Goal: Task Accomplishment & Management: Manage account settings

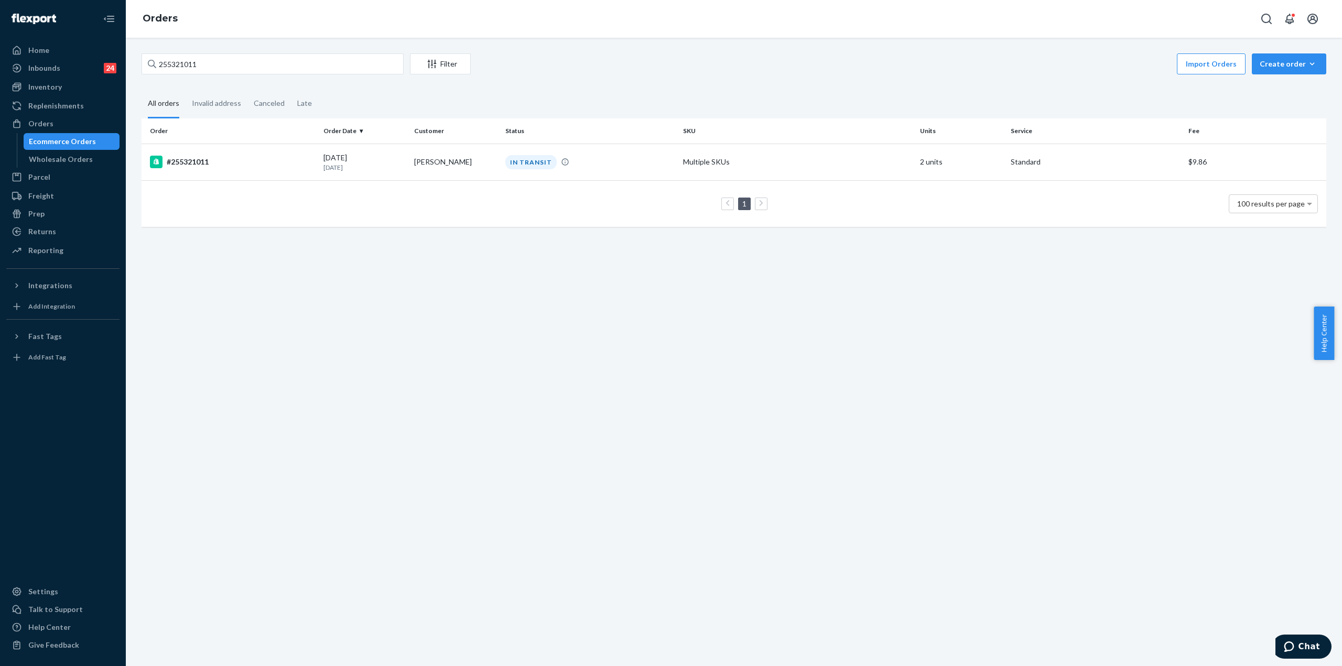
drag, startPoint x: 234, startPoint y: 63, endPoint x: 166, endPoint y: 68, distance: 67.7
click at [166, 68] on input "255321011" at bounding box center [272, 63] width 262 height 21
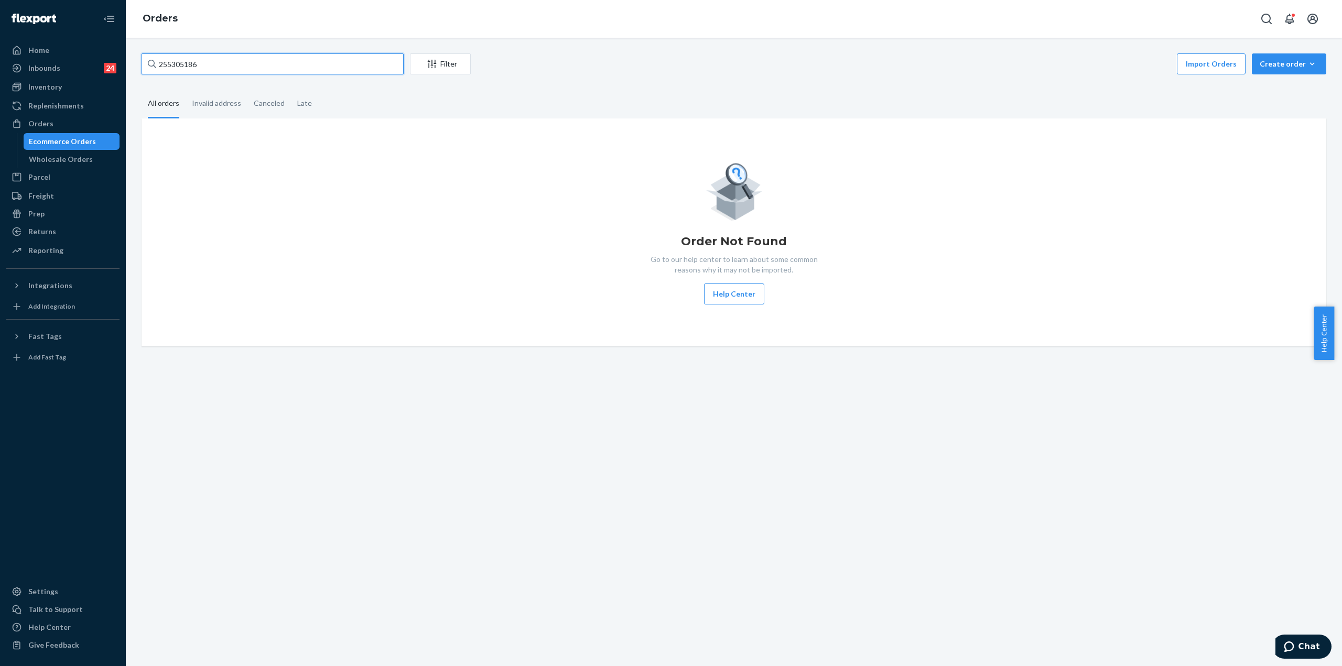
drag, startPoint x: 224, startPoint y: 68, endPoint x: 165, endPoint y: 73, distance: 59.0
click at [165, 73] on input "255305186" at bounding box center [272, 63] width 262 height 21
paste input "220765"
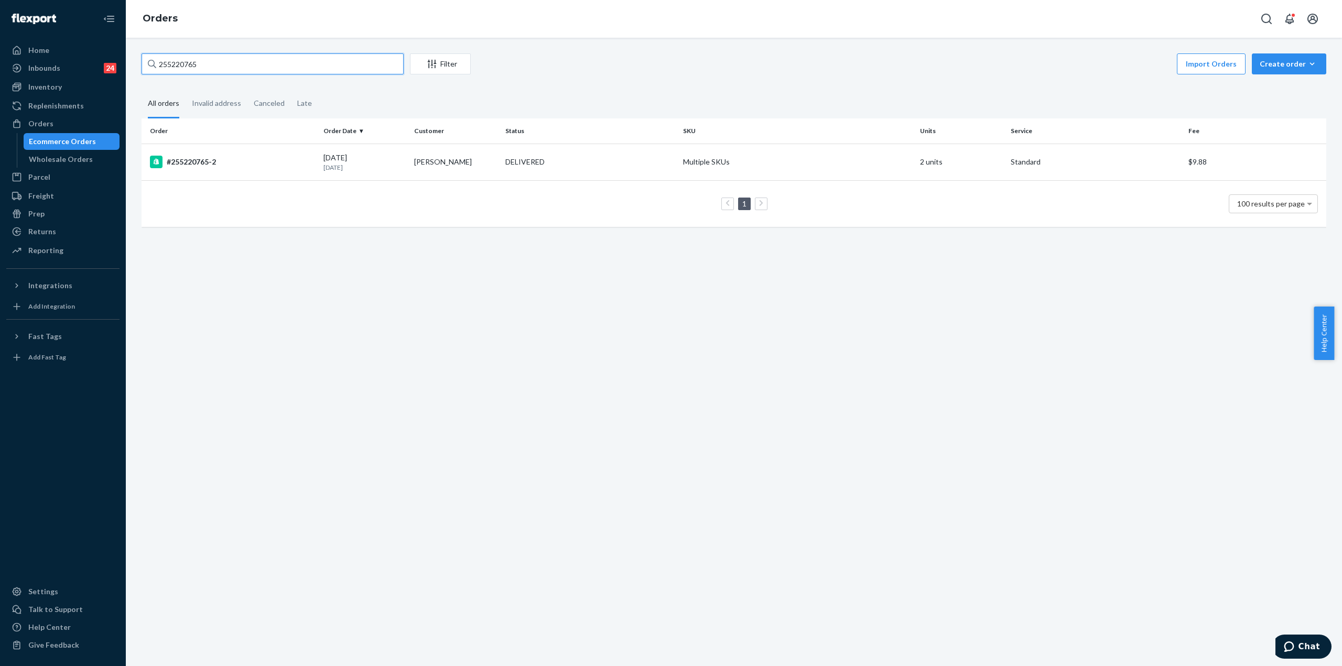
click at [203, 69] on input "255220765" at bounding box center [272, 63] width 262 height 21
drag, startPoint x: 165, startPoint y: 66, endPoint x: 183, endPoint y: 68, distance: 18.5
click at [183, 68] on input "255220765" at bounding box center [272, 63] width 262 height 21
click at [169, 63] on input "255220765" at bounding box center [272, 63] width 262 height 21
click at [166, 64] on input "255220765" at bounding box center [272, 63] width 262 height 21
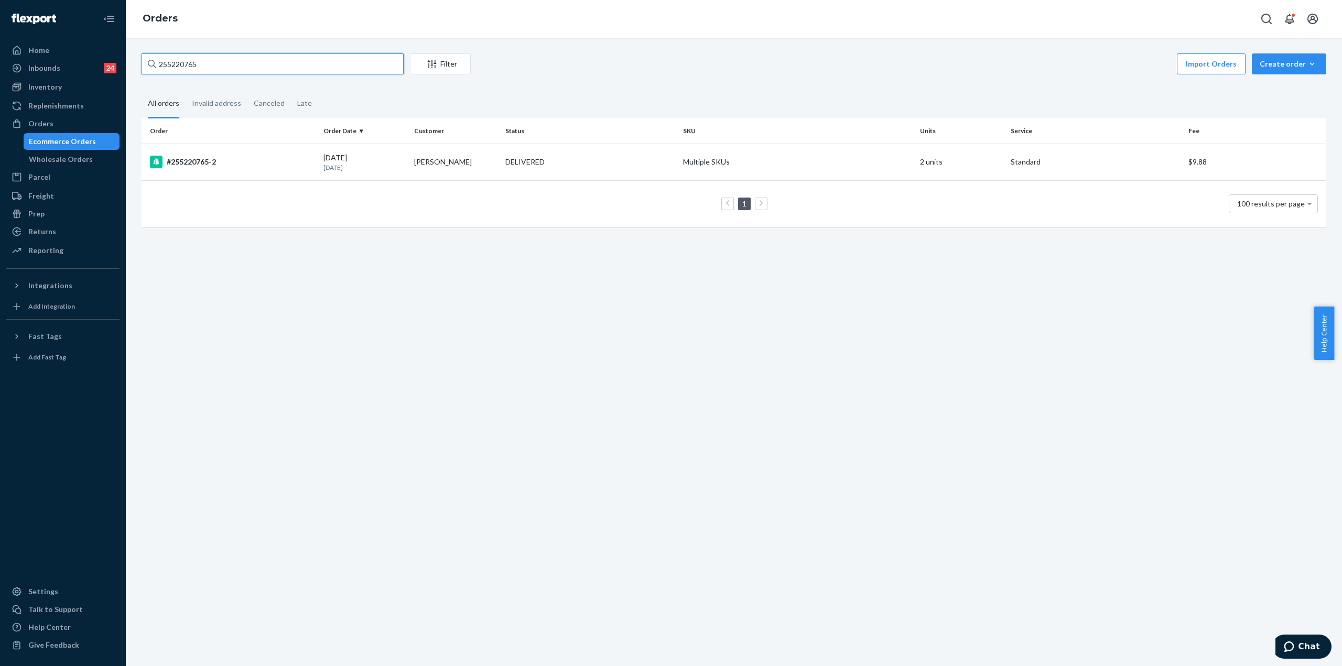
click at [177, 64] on input "255220765" at bounding box center [272, 63] width 262 height 21
drag, startPoint x: 169, startPoint y: 61, endPoint x: 172, endPoint y: 66, distance: 6.0
click at [169, 61] on input "255220765" at bounding box center [272, 63] width 262 height 21
click at [192, 63] on input "255220765" at bounding box center [272, 63] width 262 height 21
drag, startPoint x: 215, startPoint y: 61, endPoint x: 166, endPoint y: 71, distance: 49.6
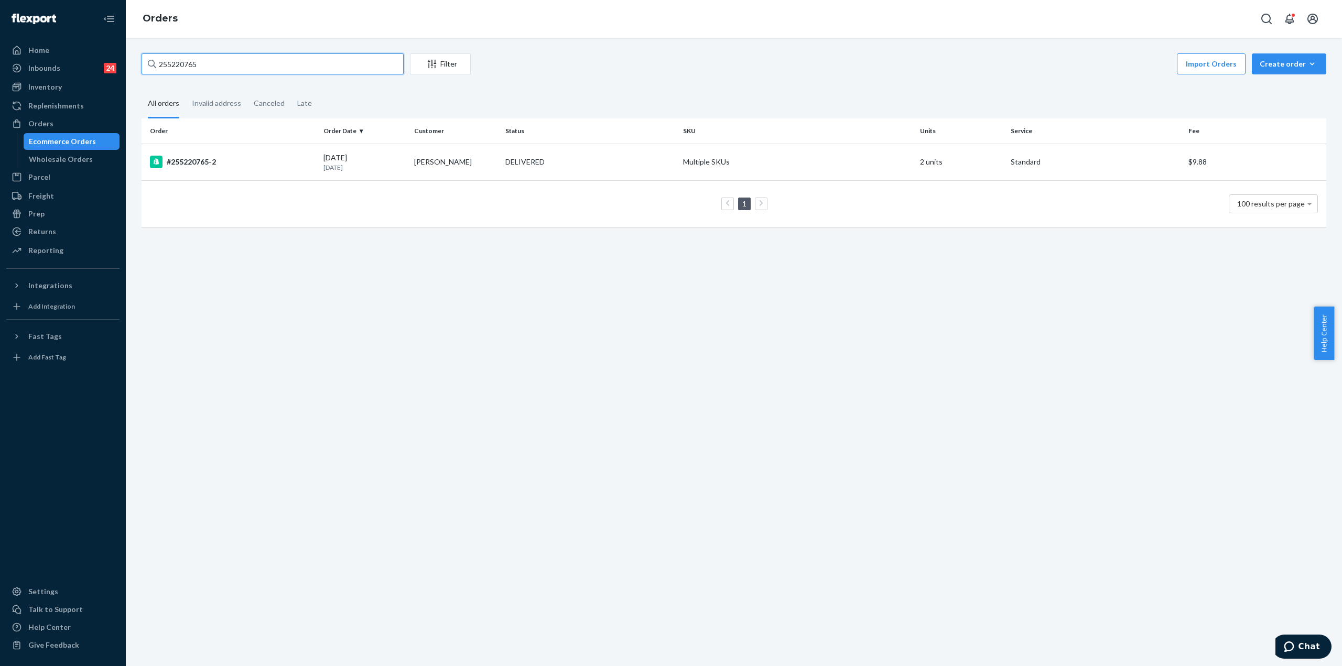
click at [166, 71] on input "255220765" at bounding box center [272, 63] width 262 height 21
paste input "33798"
drag, startPoint x: 205, startPoint y: 70, endPoint x: 167, endPoint y: 72, distance: 38.3
click at [167, 72] on input "255233798" at bounding box center [272, 63] width 262 height 21
paste input "4724206"
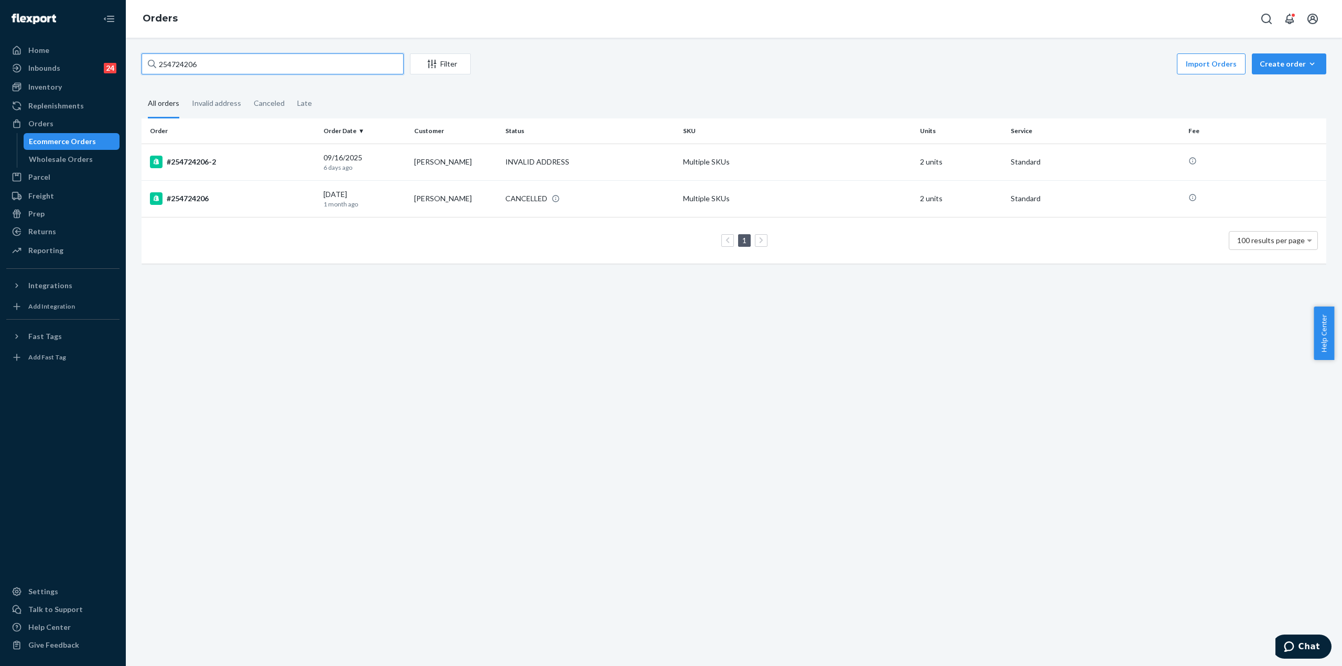
type input "254724206"
click at [256, 155] on td "#254724206-2" at bounding box center [230, 162] width 178 height 37
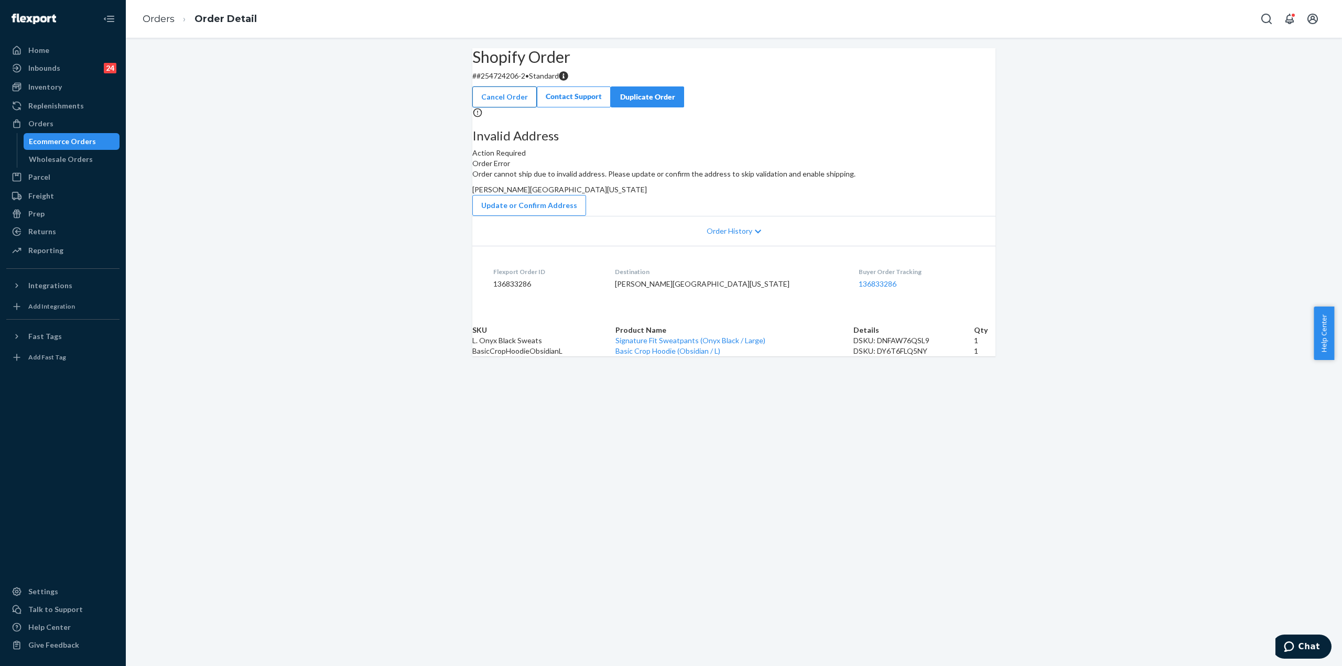
click at [537, 86] on button "Cancel Order" at bounding box center [504, 96] width 64 height 21
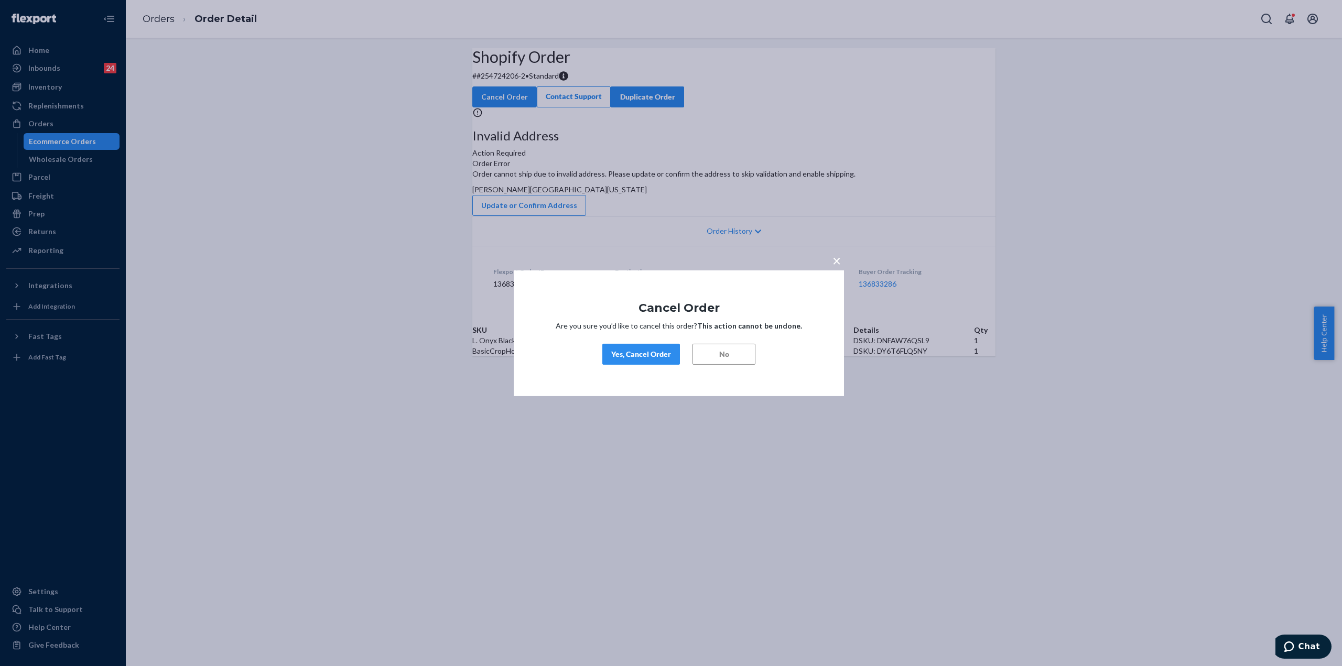
click at [656, 359] on div "Yes, Cancel Order" at bounding box center [641, 354] width 60 height 10
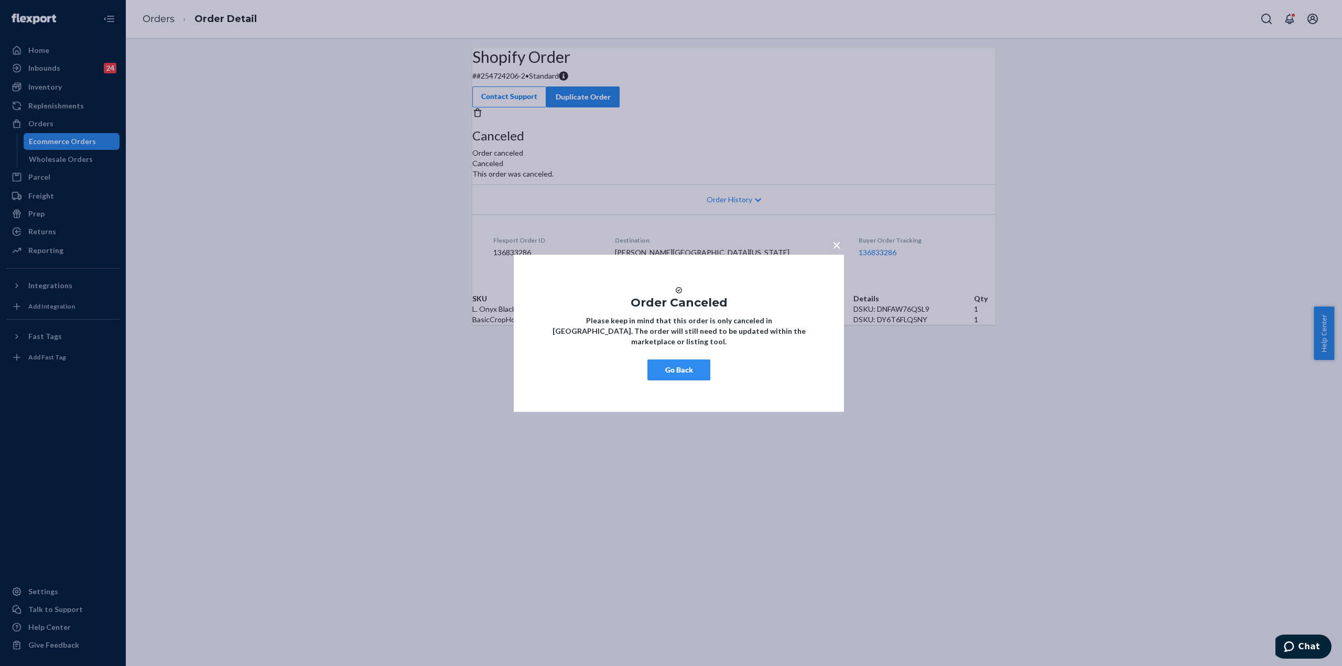
click at [682, 371] on button "Go Back" at bounding box center [678, 370] width 63 height 21
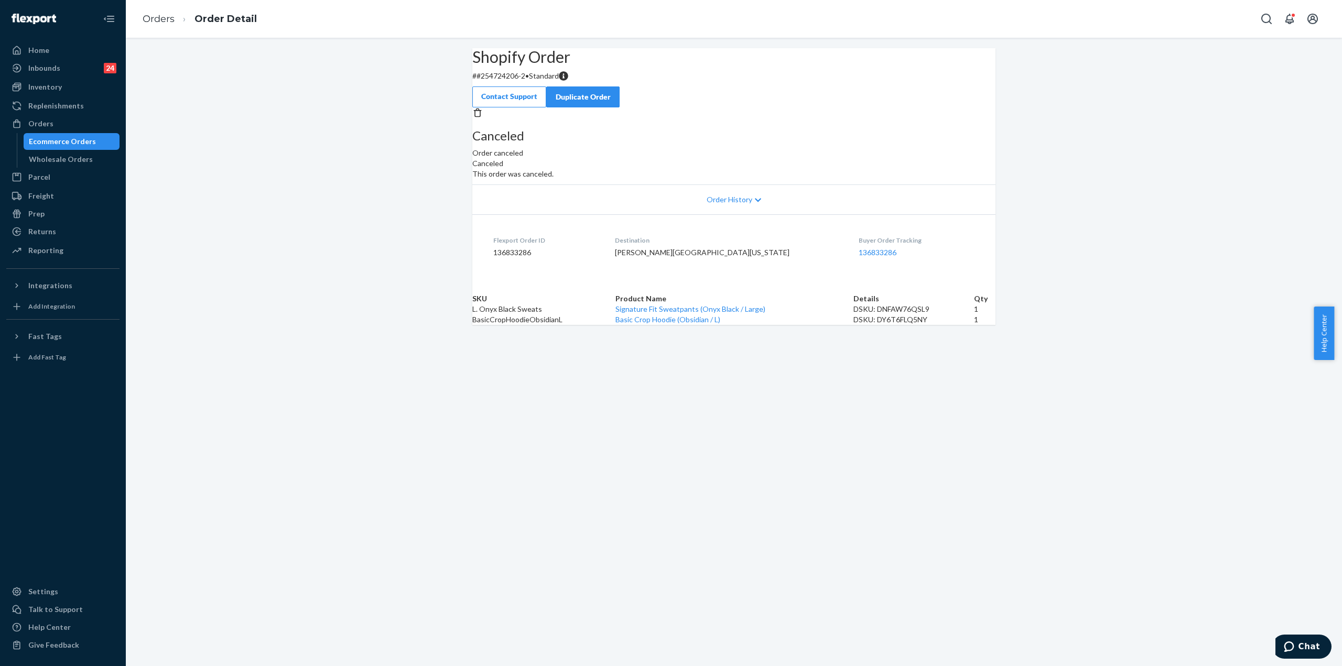
drag, startPoint x: 450, startPoint y: 294, endPoint x: 452, endPoint y: 300, distance: 6.5
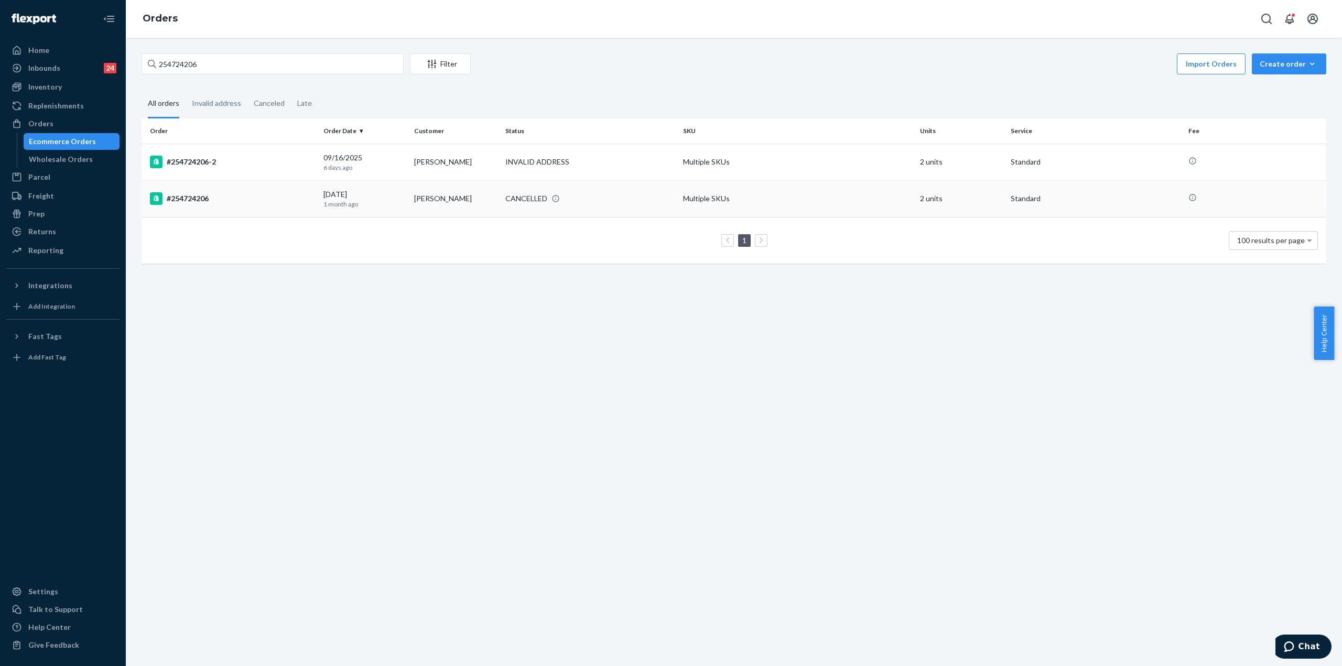
click at [271, 189] on td "#254724206" at bounding box center [230, 198] width 178 height 37
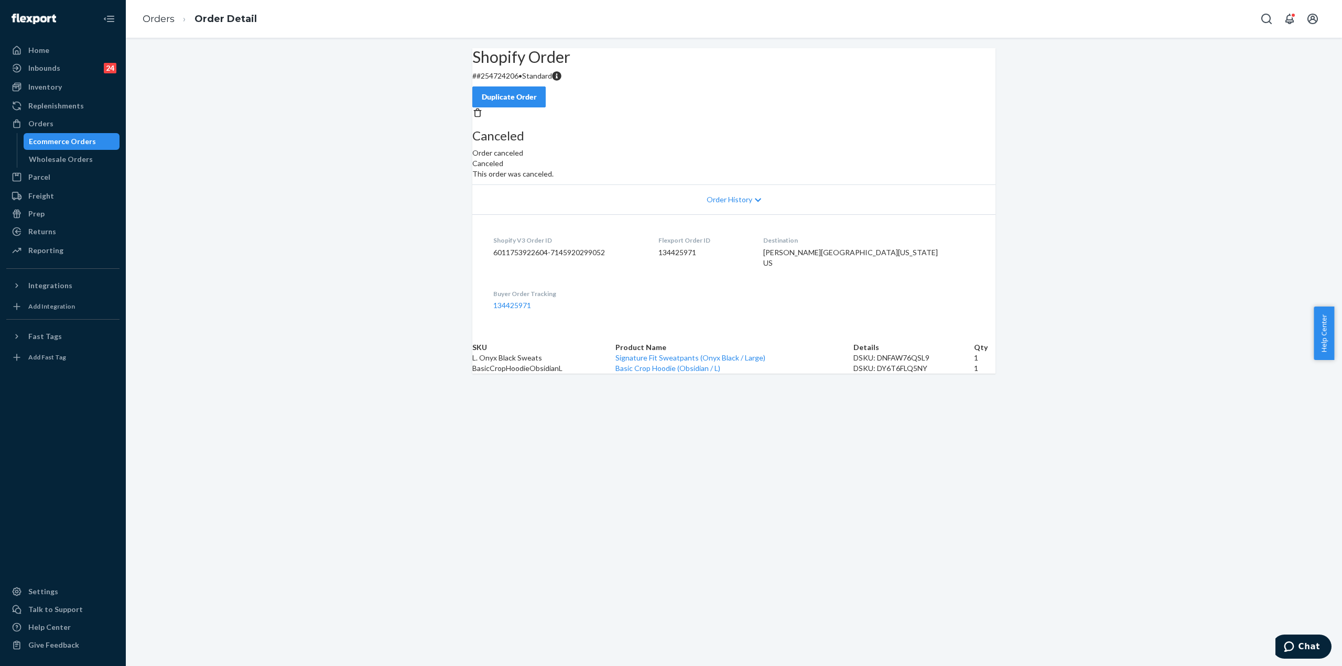
drag, startPoint x: 356, startPoint y: 269, endPoint x: 358, endPoint y: 261, distance: 8.3
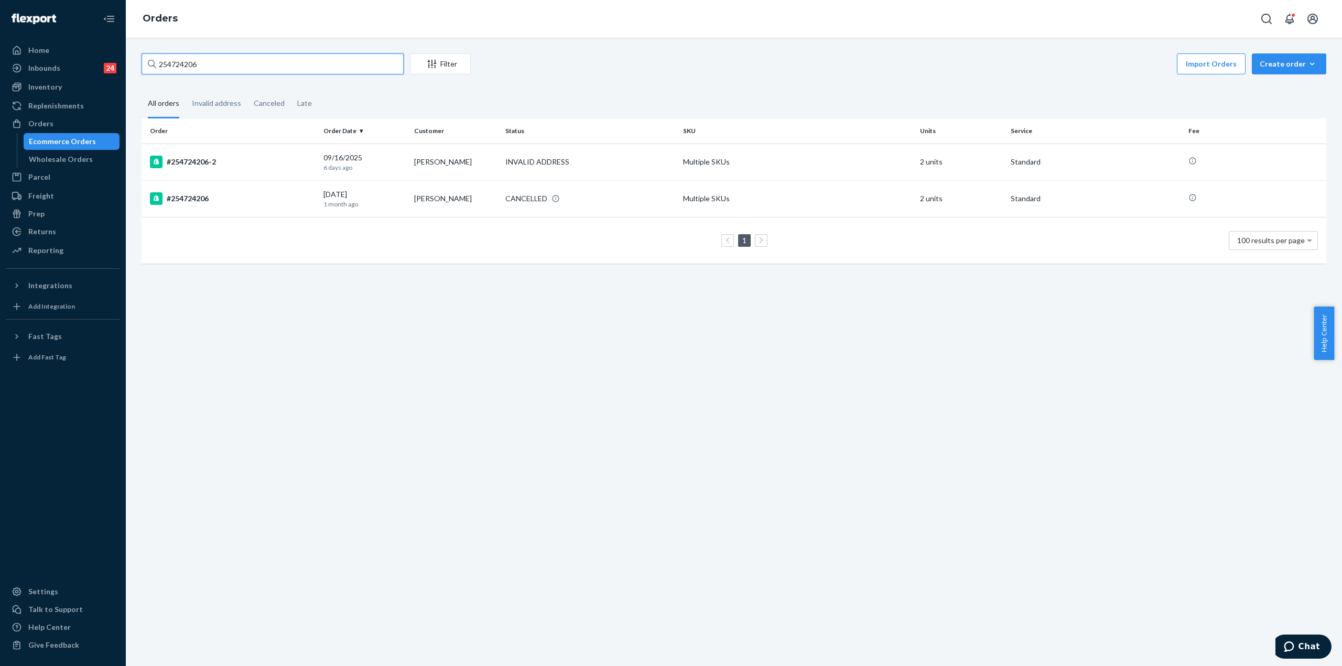
drag, startPoint x: 166, startPoint y: 67, endPoint x: 312, endPoint y: 66, distance: 146.7
click at [310, 67] on input "254724206" at bounding box center [272, 63] width 262 height 21
paste input "5246188"
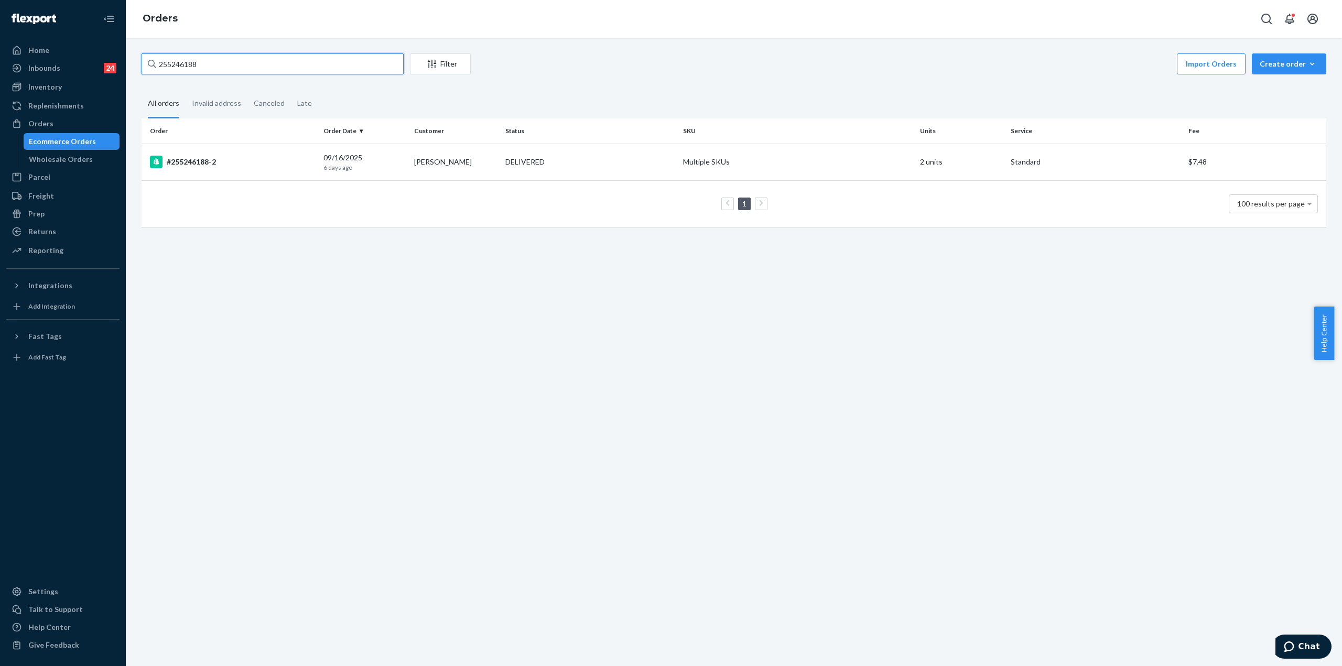
drag, startPoint x: 225, startPoint y: 65, endPoint x: 167, endPoint y: 76, distance: 59.7
click at [167, 76] on div "255246188 Filter Import Orders Create order Ecommerce order Removal order" at bounding box center [733, 65] width 1184 height 24
paste input "5679"
drag, startPoint x: 220, startPoint y: 66, endPoint x: 166, endPoint y: 78, distance: 55.3
click at [166, 78] on div "255256798 Filter Import Orders Create order Ecommerce order Removal order All o…" at bounding box center [734, 145] width 1200 height 184
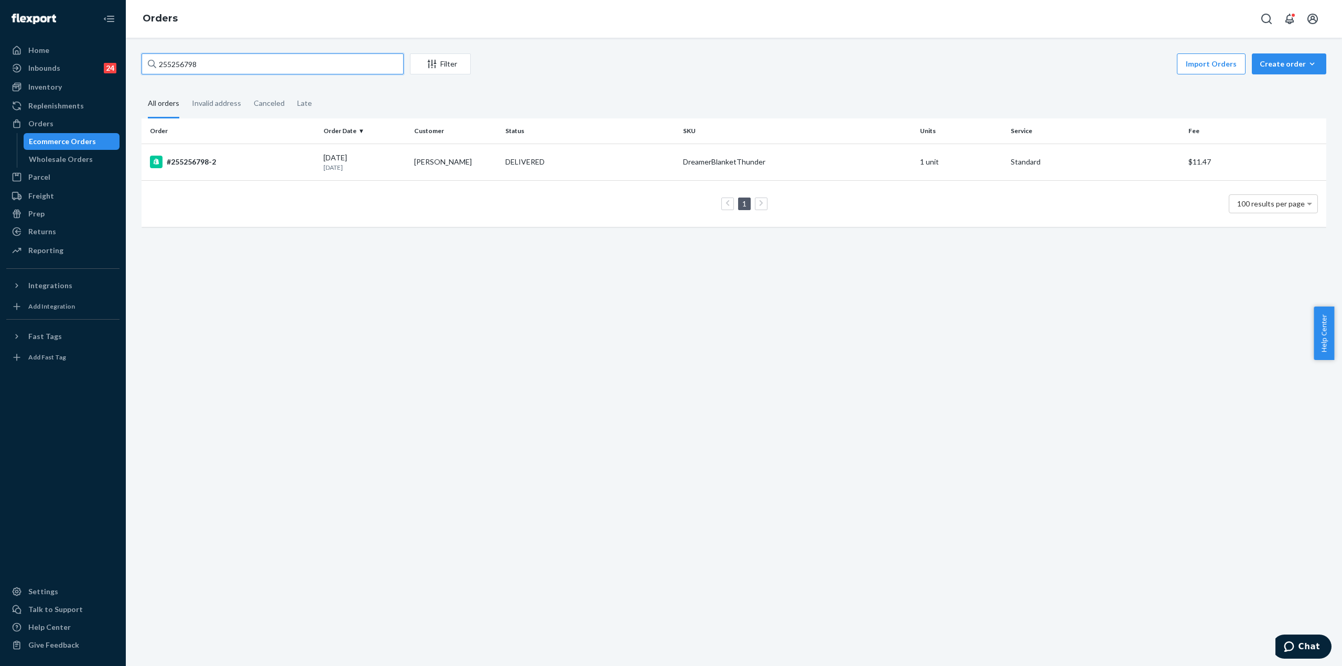
paste input "69362"
type input "255269362"
click at [339, 176] on td "[DATE] [DATE]" at bounding box center [364, 162] width 91 height 37
drag, startPoint x: 203, startPoint y: 77, endPoint x: 166, endPoint y: 85, distance: 38.7
click at [166, 85] on div "255269362 Filter Import Orders Create order Ecommerce order Removal order All o…" at bounding box center [734, 145] width 1200 height 184
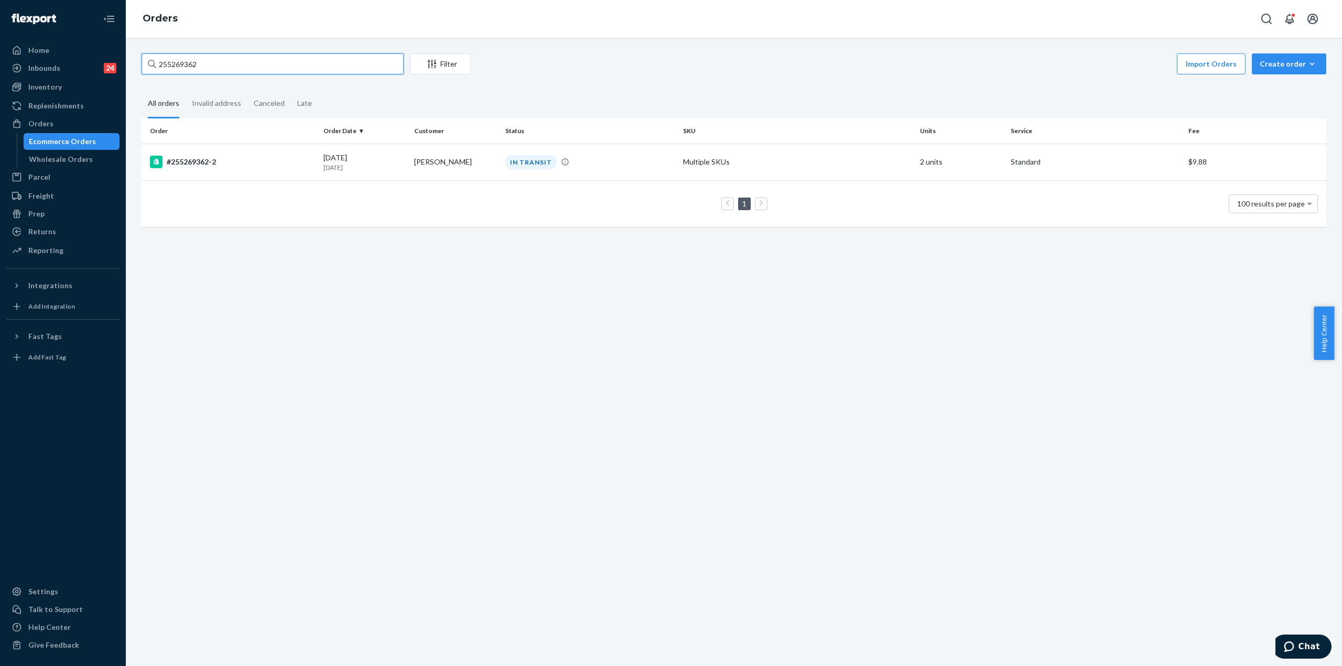
paste input "95168"
type input "255295168"
click at [192, 166] on div "#255295168" at bounding box center [232, 162] width 165 height 13
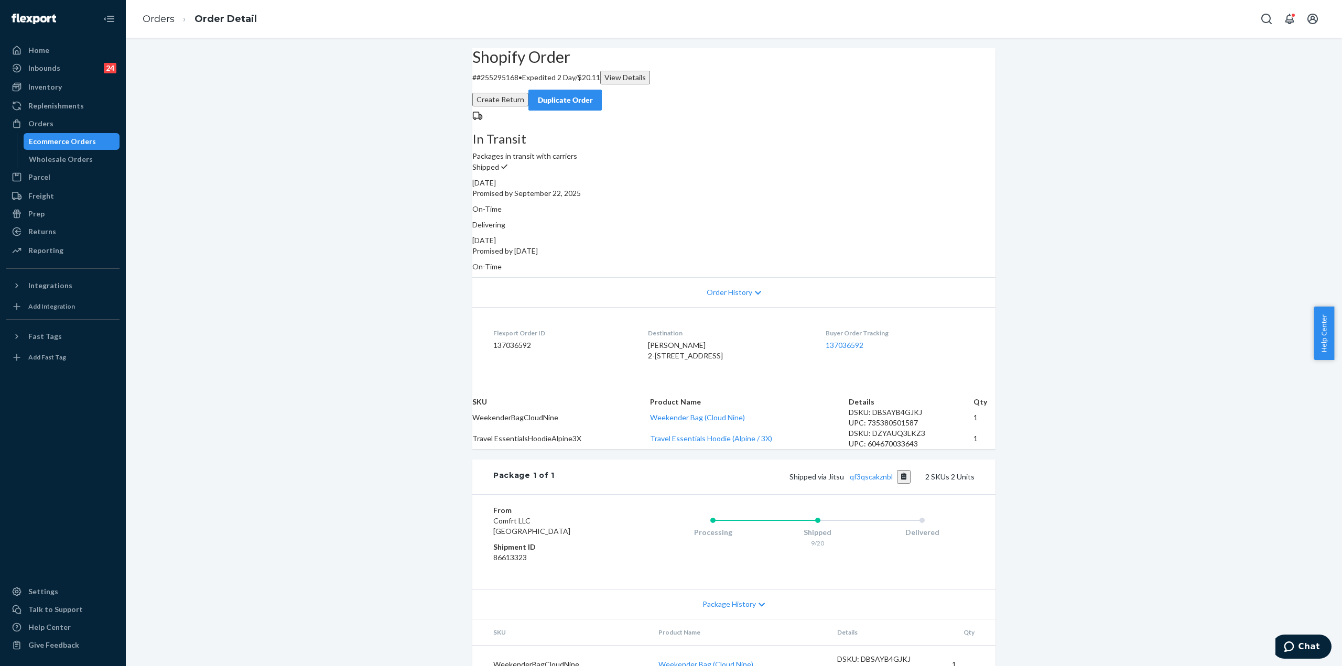
click at [518, 84] on p "# #255295168 • Expedited 2 Day / $20.11 View Details" at bounding box center [733, 78] width 523 height 14
click at [520, 84] on p "# #255295168 • Expedited 2 Day / $20.11 View Details" at bounding box center [733, 78] width 523 height 14
click at [511, 84] on p "# #255295168 • Expedited 2 Day / $20.11 View Details" at bounding box center [733, 78] width 523 height 14
click at [509, 84] on p "# #255295168 • Expedited 2 Day / $20.11 View Details" at bounding box center [733, 78] width 523 height 14
drag, startPoint x: 504, startPoint y: 102, endPoint x: 536, endPoint y: 100, distance: 31.5
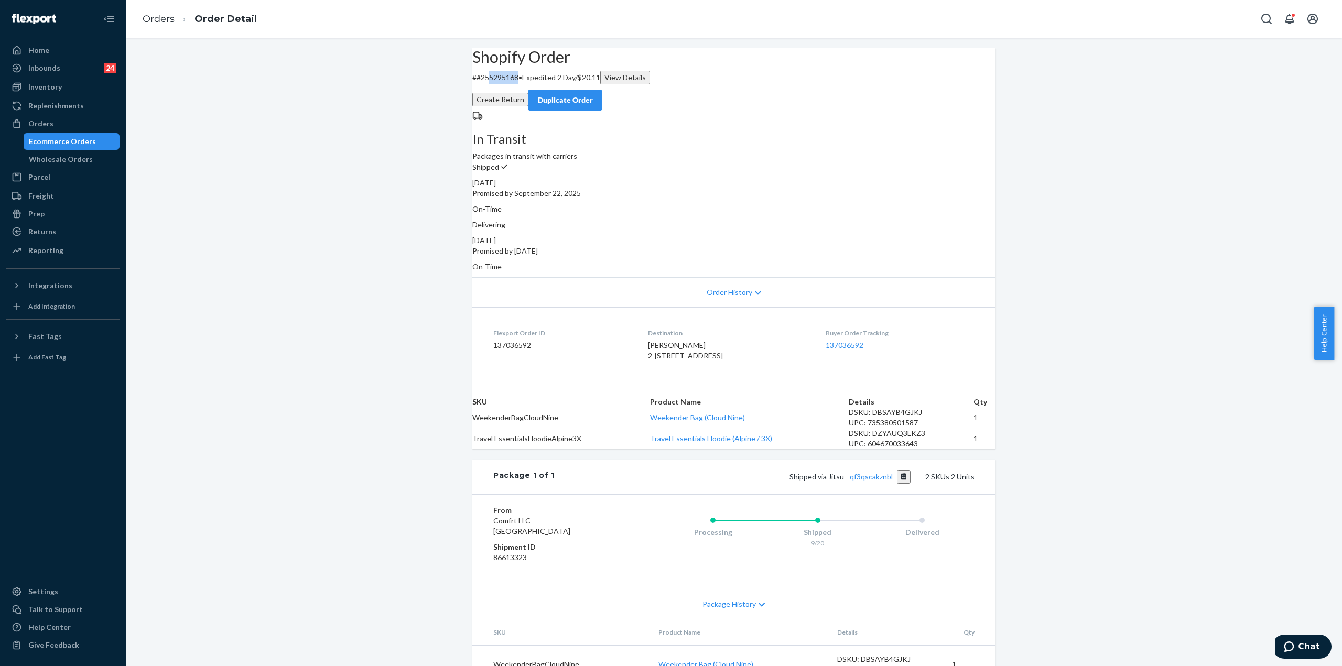
click at [536, 84] on p "# #255295168 • Expedited 2 Day / $20.11 View Details" at bounding box center [733, 78] width 523 height 14
copy p "5295168"
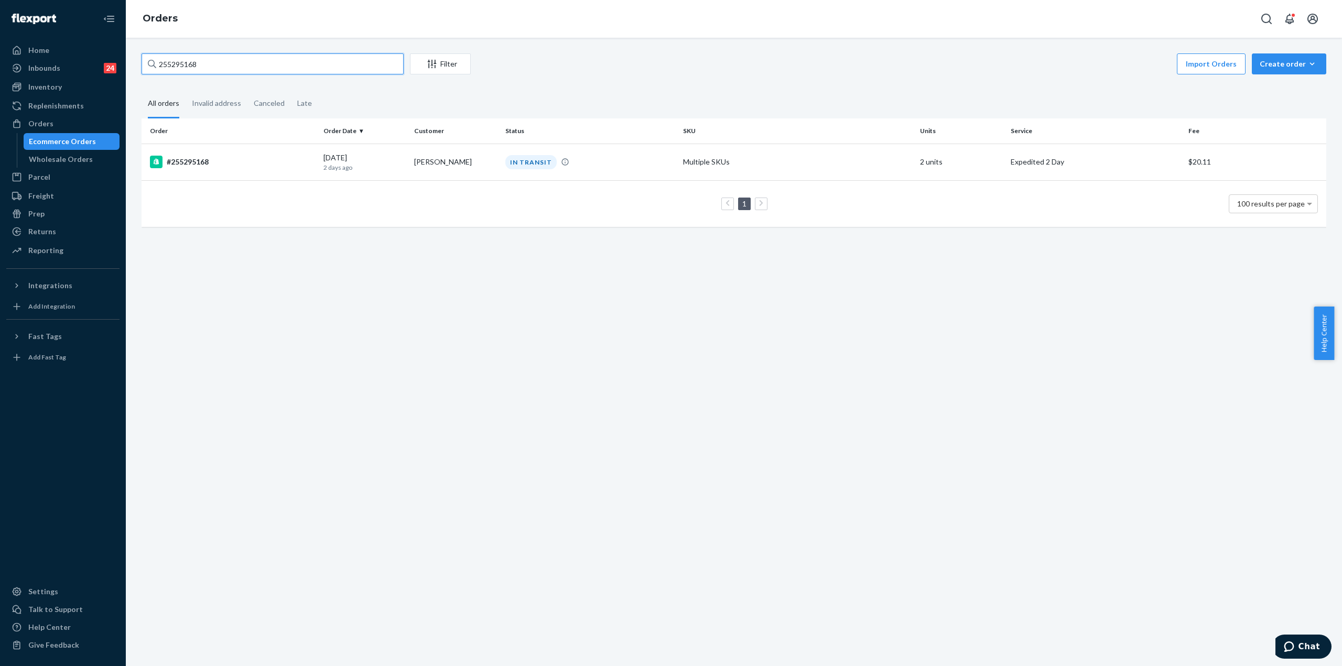
drag, startPoint x: 166, startPoint y: 66, endPoint x: 248, endPoint y: 72, distance: 83.0
click at [248, 70] on input "255295168" at bounding box center [272, 63] width 262 height 21
paste input "7899"
type input "255297899"
click at [217, 159] on div "#255297899" at bounding box center [232, 162] width 165 height 13
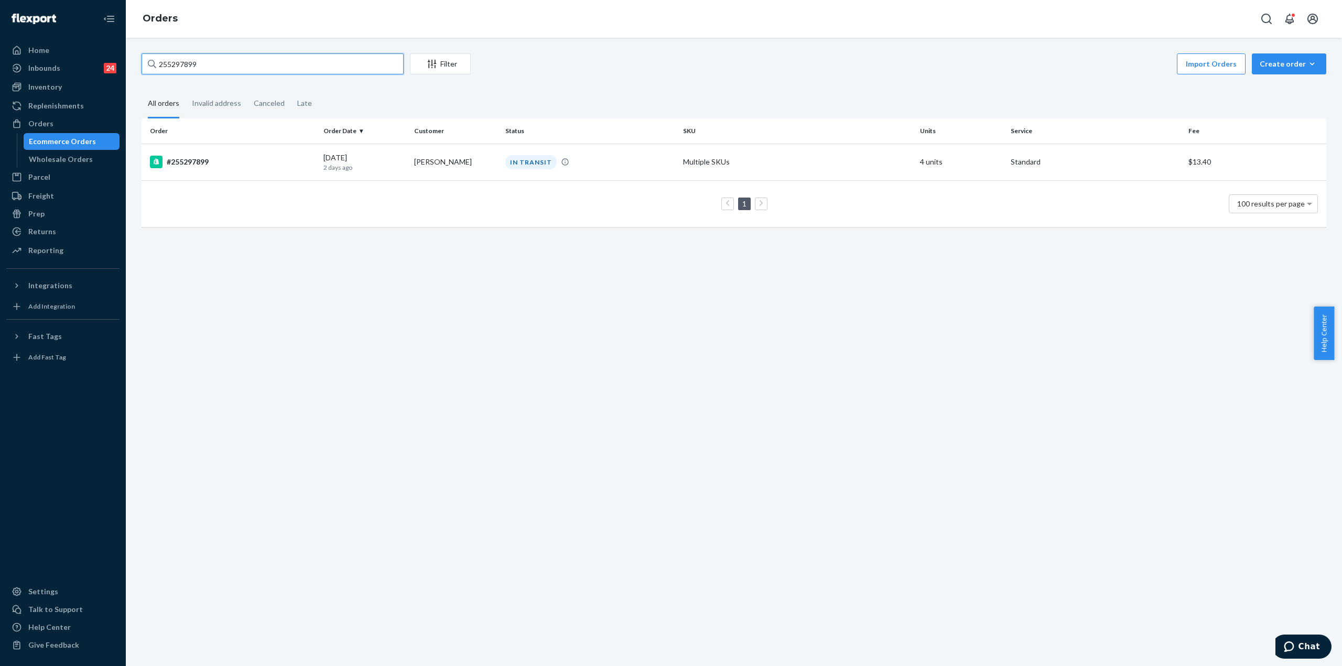
drag, startPoint x: 220, startPoint y: 61, endPoint x: 168, endPoint y: 77, distance: 54.7
click at [168, 77] on div "255297899 Filter Import Orders Create order Ecommerce order Removal order All o…" at bounding box center [734, 145] width 1200 height 184
paste input "303925"
type input "255303925"
click at [201, 162] on div "#255303925" at bounding box center [232, 162] width 165 height 13
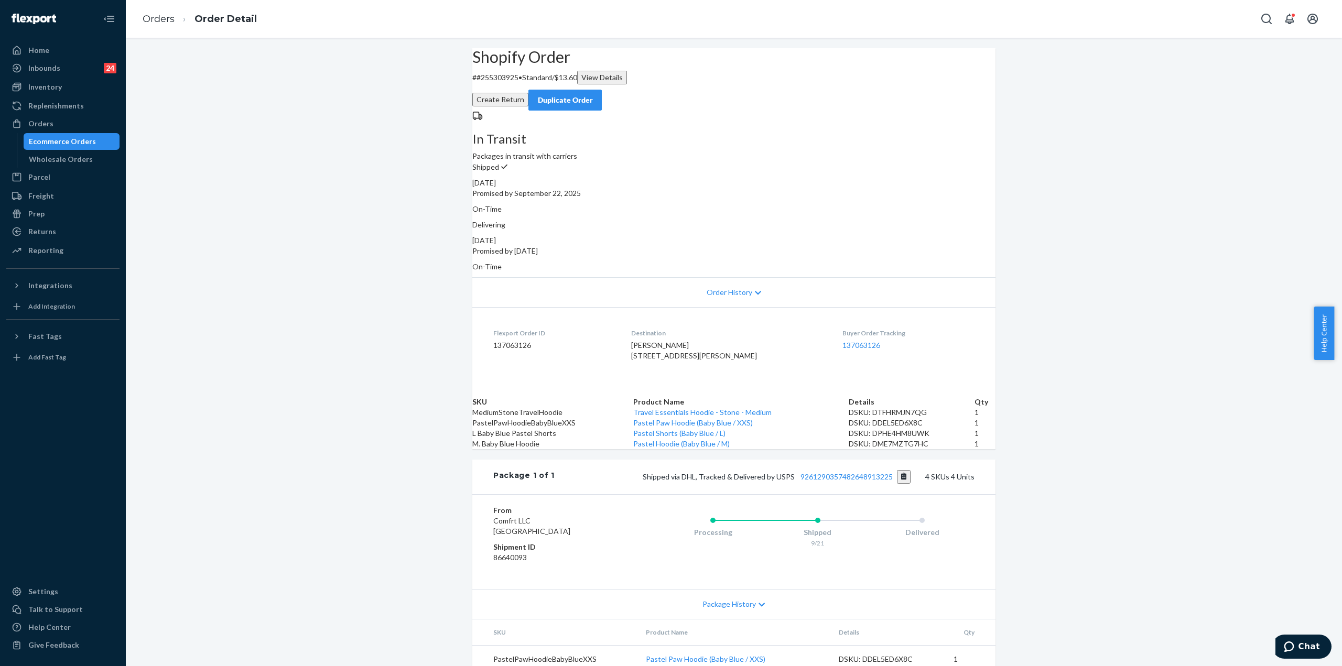
scroll to position [105, 0]
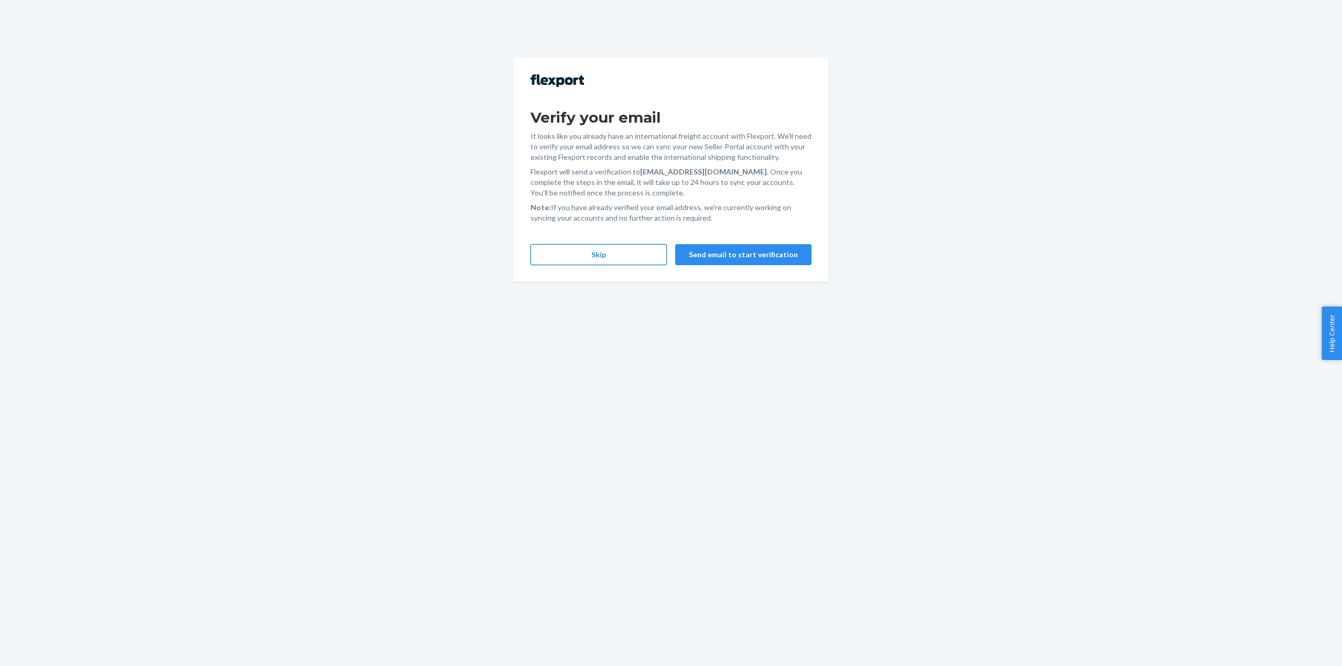
click at [600, 253] on button "Skip" at bounding box center [598, 254] width 136 height 21
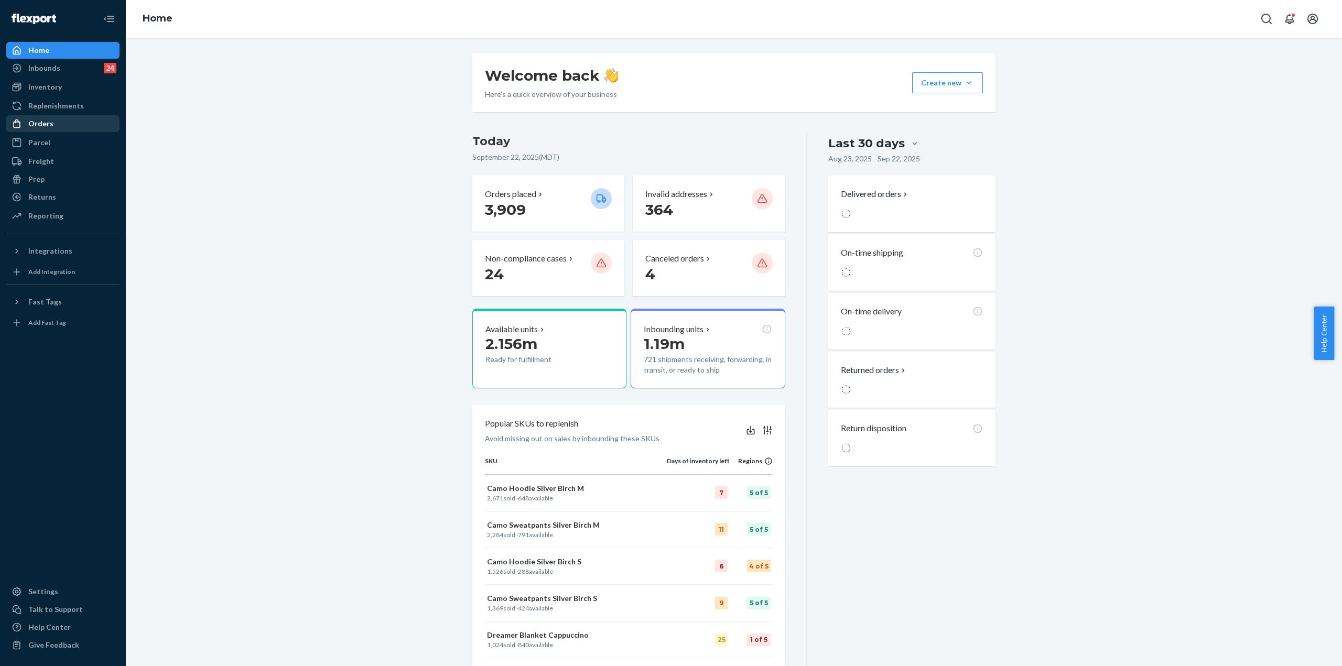
click at [63, 122] on div "Orders" at bounding box center [62, 123] width 111 height 15
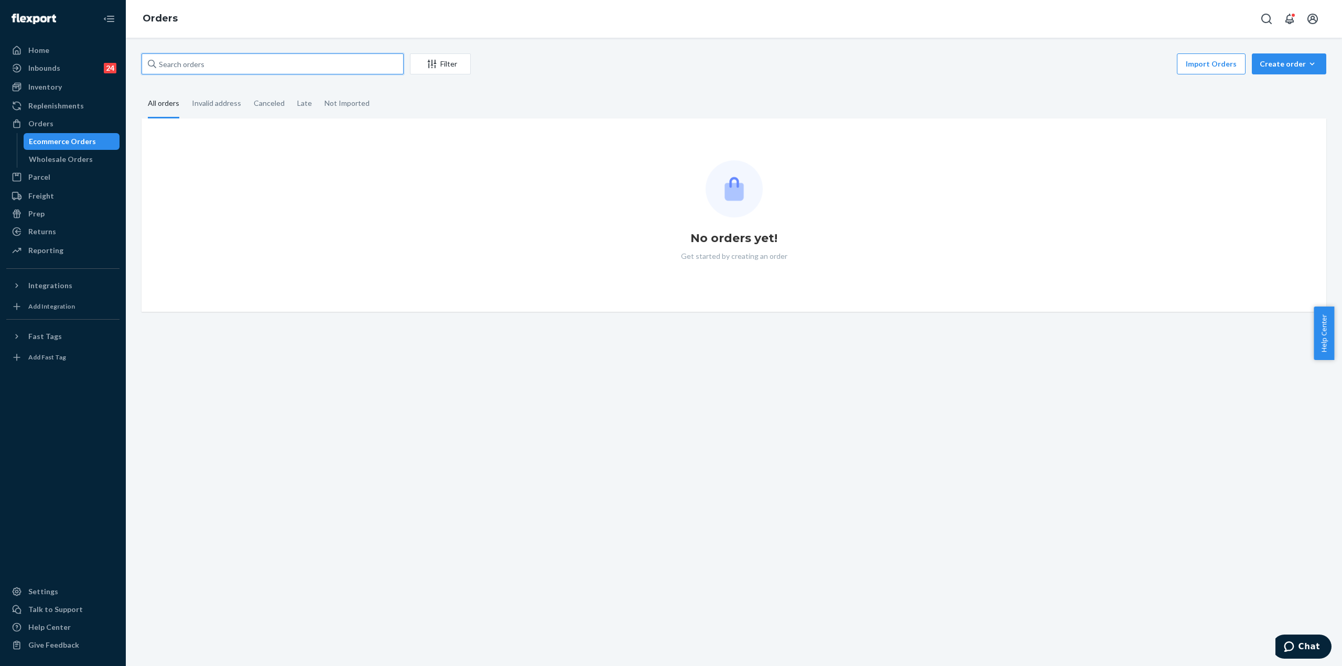
click at [239, 67] on input "text" at bounding box center [272, 63] width 262 height 21
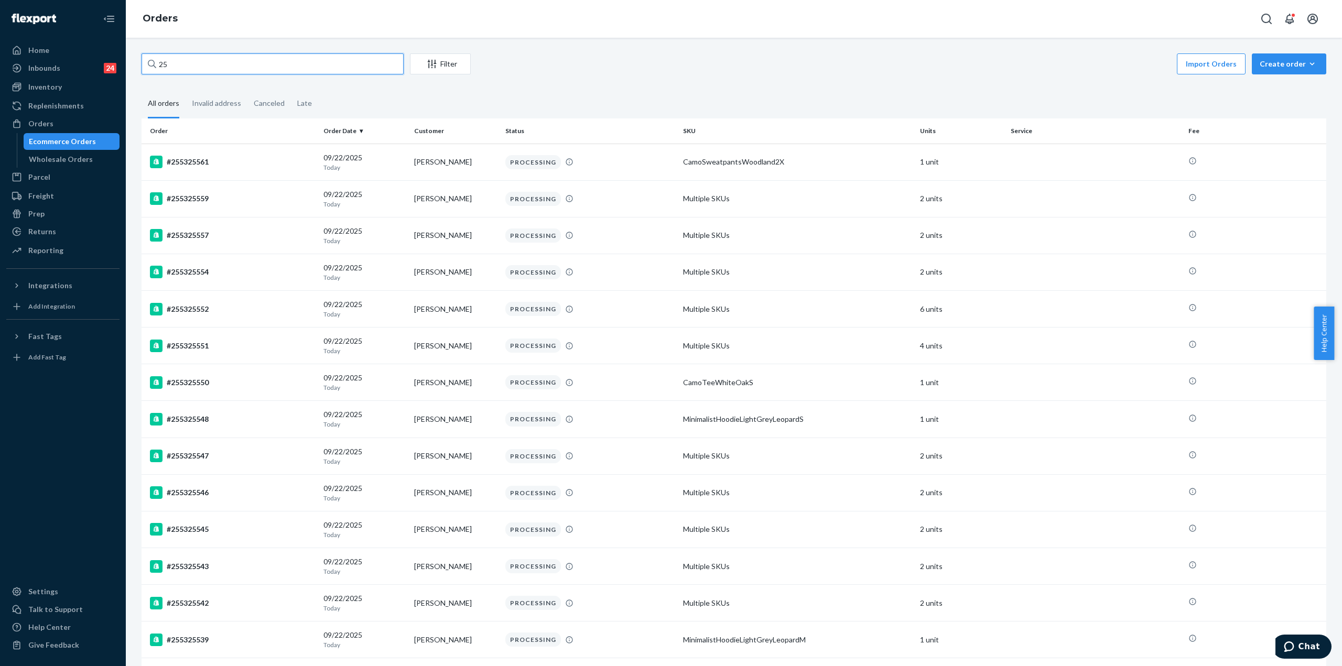
click at [205, 64] on input "25" at bounding box center [272, 63] width 262 height 21
paste input "5239091"
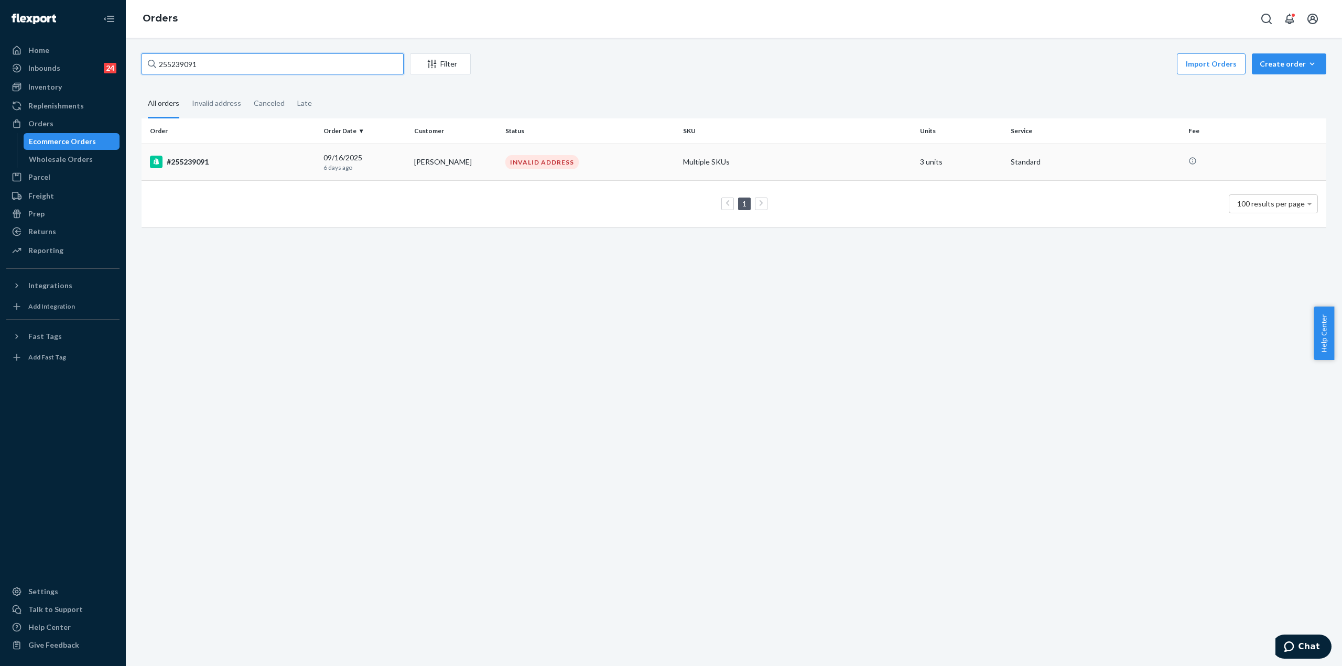
type input "255239091"
click at [209, 158] on div "#255239091" at bounding box center [232, 162] width 165 height 13
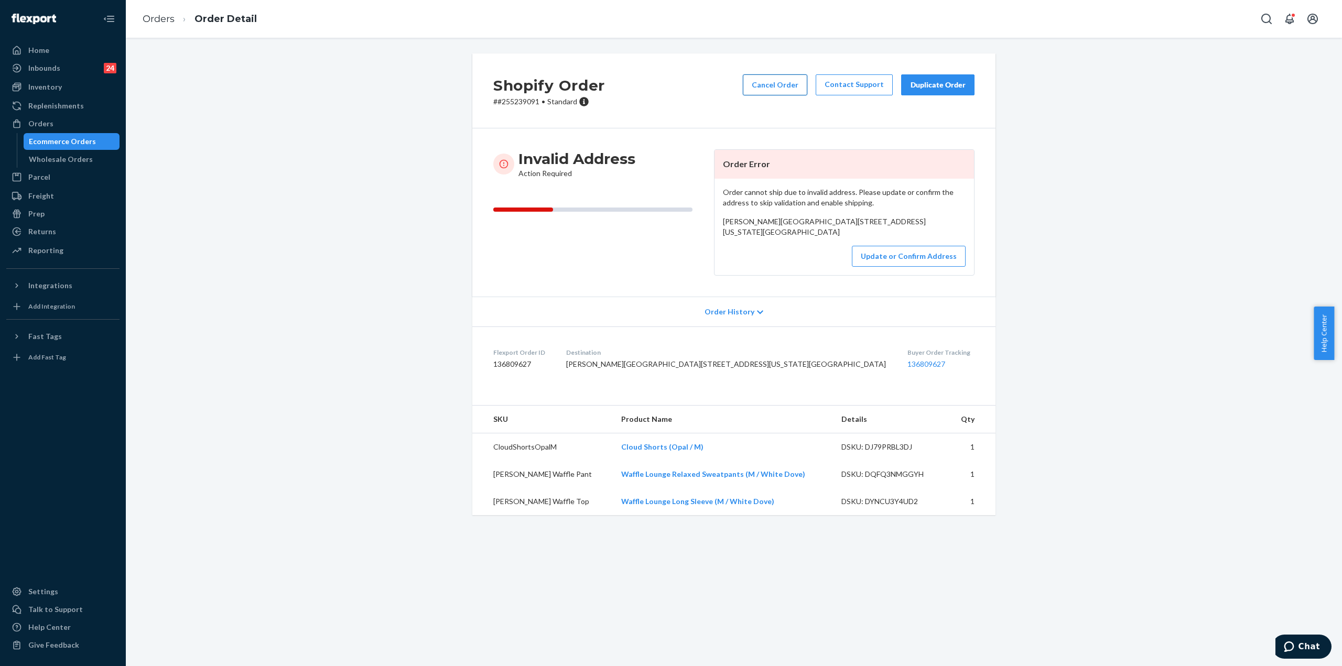
click at [765, 84] on button "Cancel Order" at bounding box center [775, 84] width 64 height 21
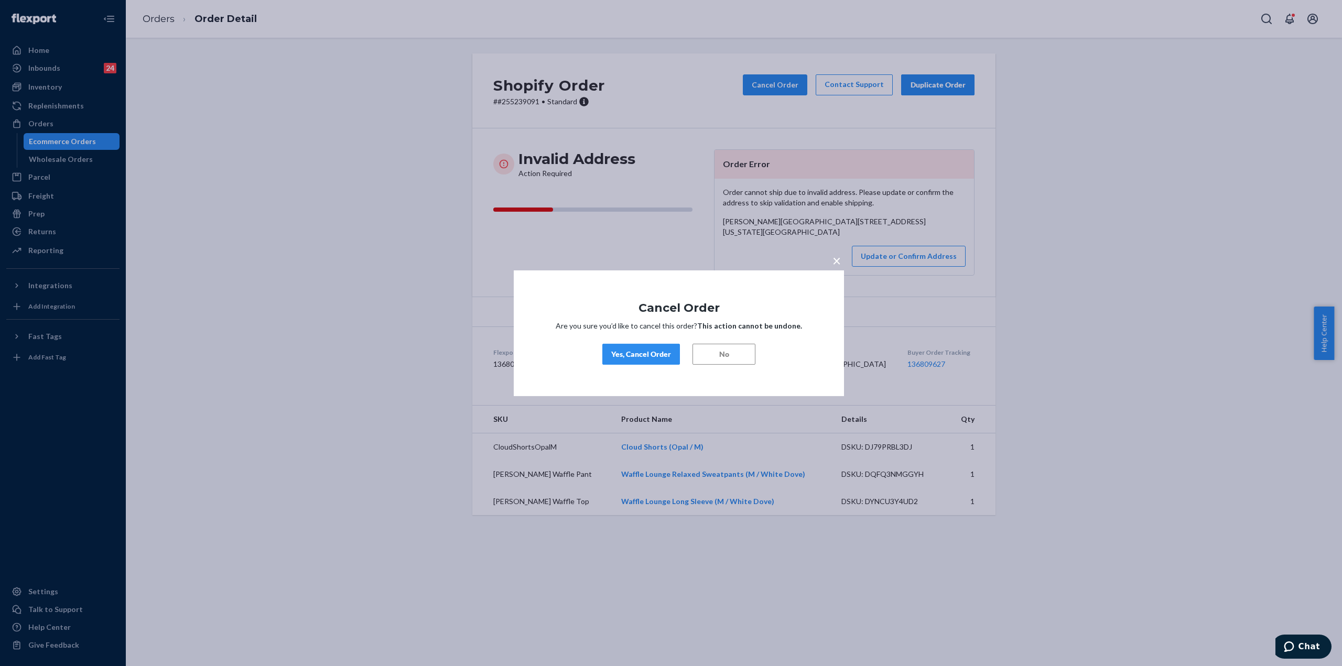
click at [646, 356] on div "Yes, Cancel Order" at bounding box center [641, 354] width 60 height 10
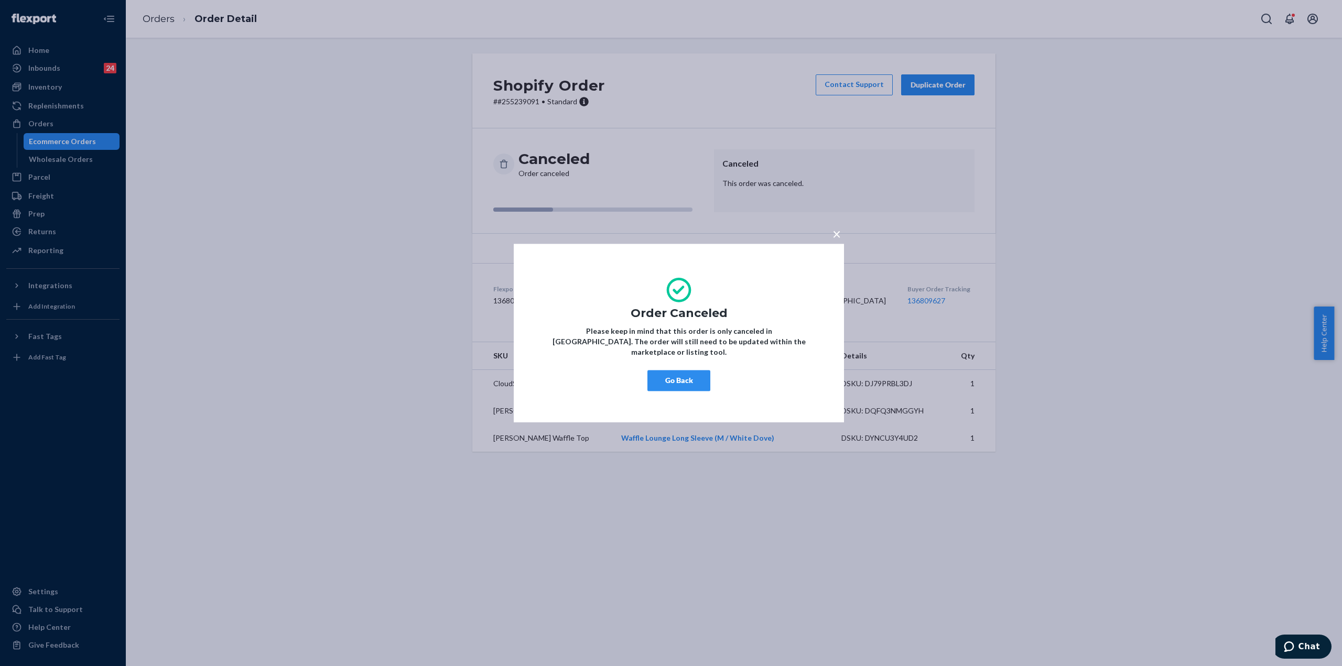
click at [673, 371] on button "Go Back" at bounding box center [678, 380] width 63 height 21
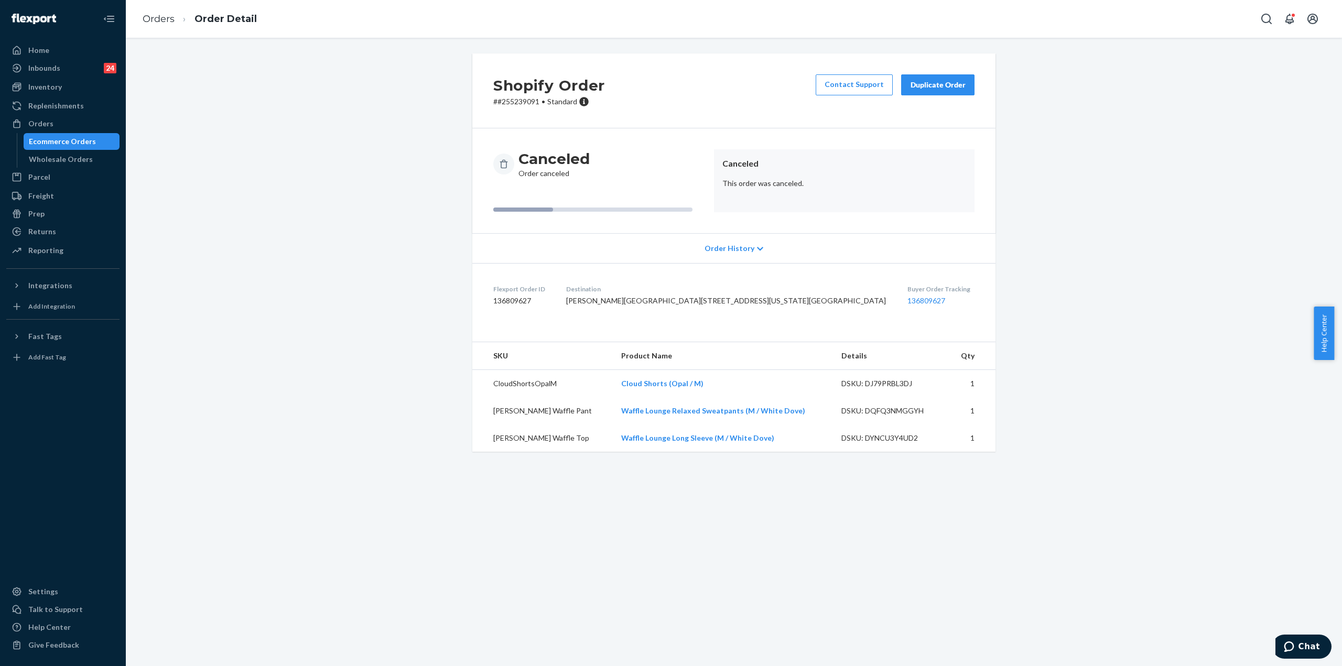
click at [96, 139] on div "Ecommerce Orders" at bounding box center [72, 141] width 94 height 15
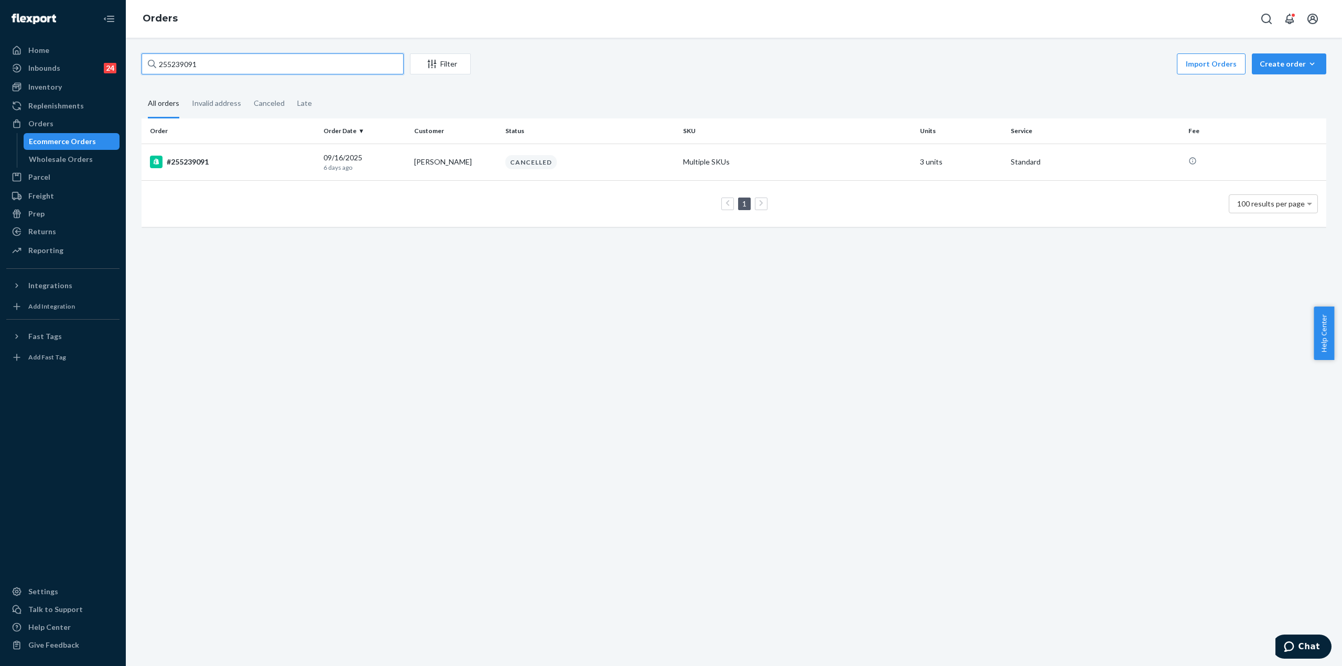
drag, startPoint x: 222, startPoint y: 59, endPoint x: 168, endPoint y: 71, distance: 54.7
click at [168, 71] on input "255239091" at bounding box center [272, 63] width 262 height 21
paste input "4349985"
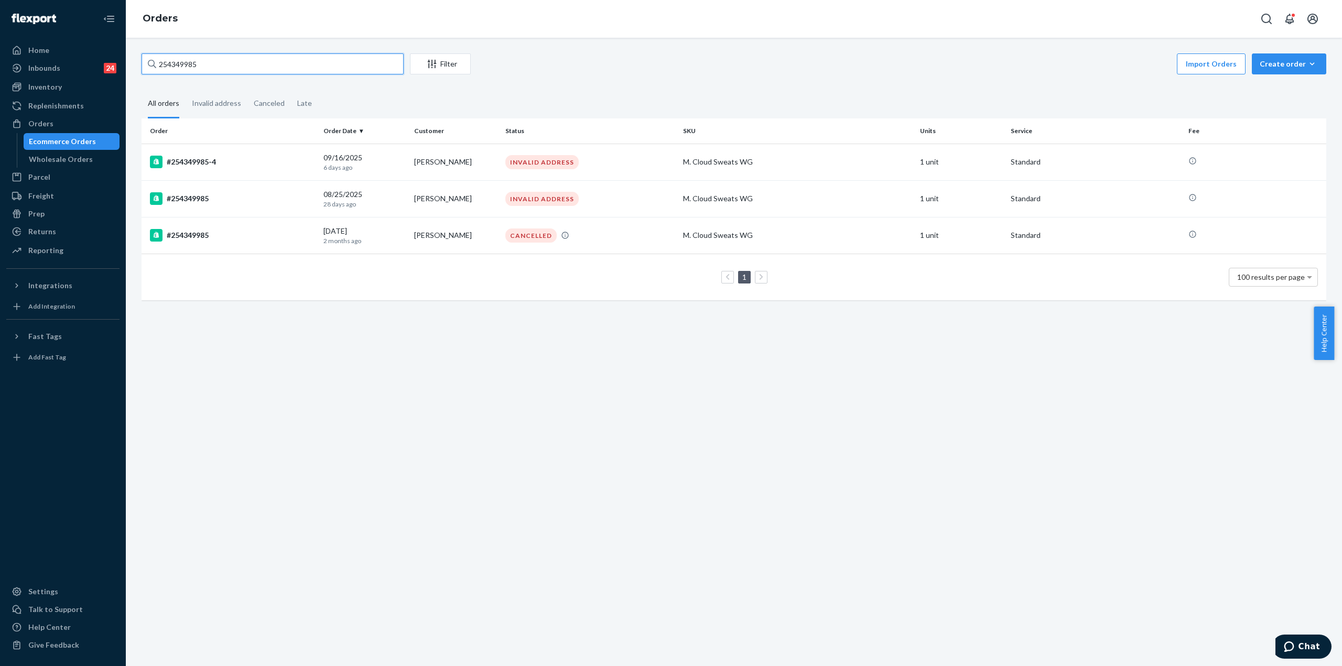
type input "254349985"
click at [195, 198] on div "#254349985" at bounding box center [232, 198] width 165 height 13
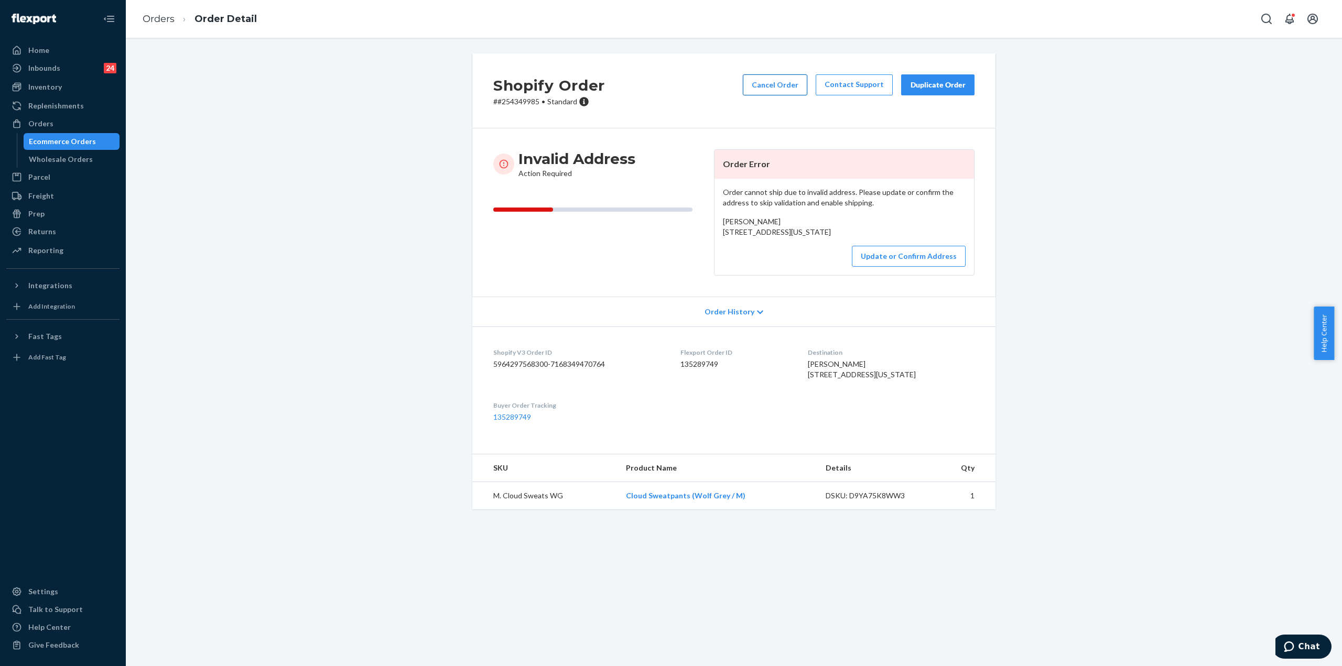
click at [773, 91] on button "Cancel Order" at bounding box center [775, 84] width 64 height 21
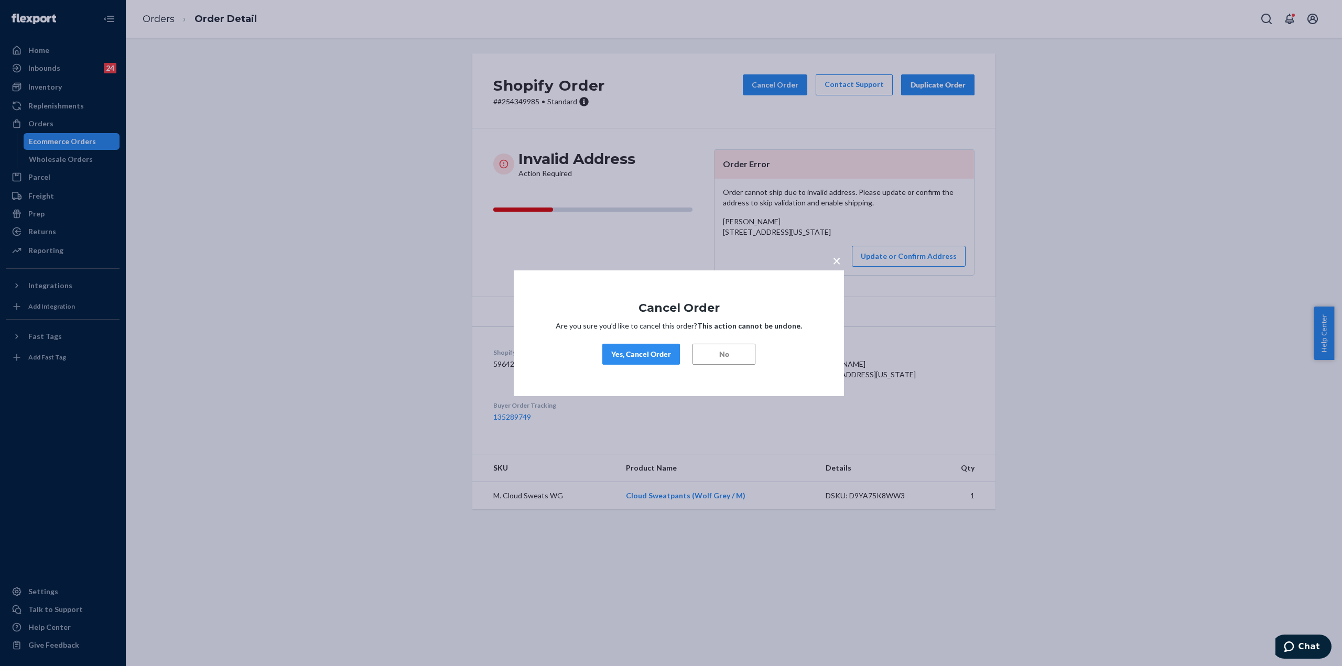
click at [650, 351] on div "Yes, Cancel Order" at bounding box center [641, 354] width 60 height 10
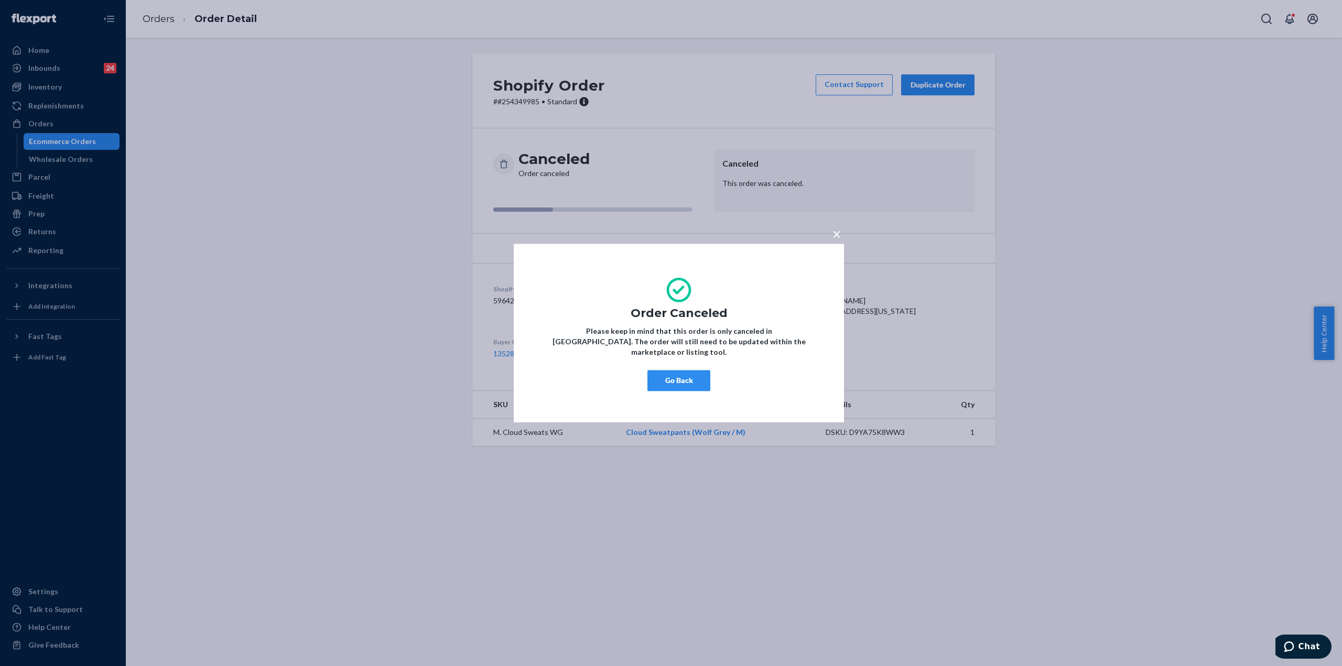
drag, startPoint x: 498, startPoint y: 231, endPoint x: 488, endPoint y: 221, distance: 13.7
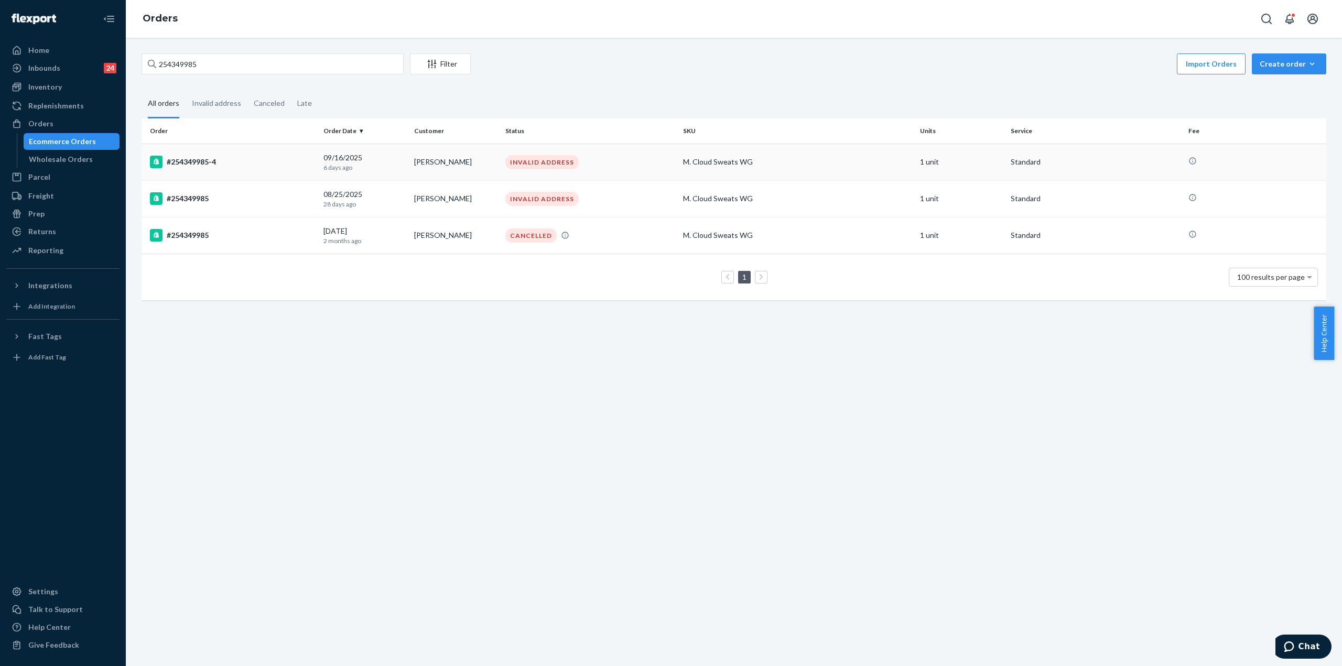
click at [197, 160] on div "#254349985-4" at bounding box center [232, 162] width 165 height 13
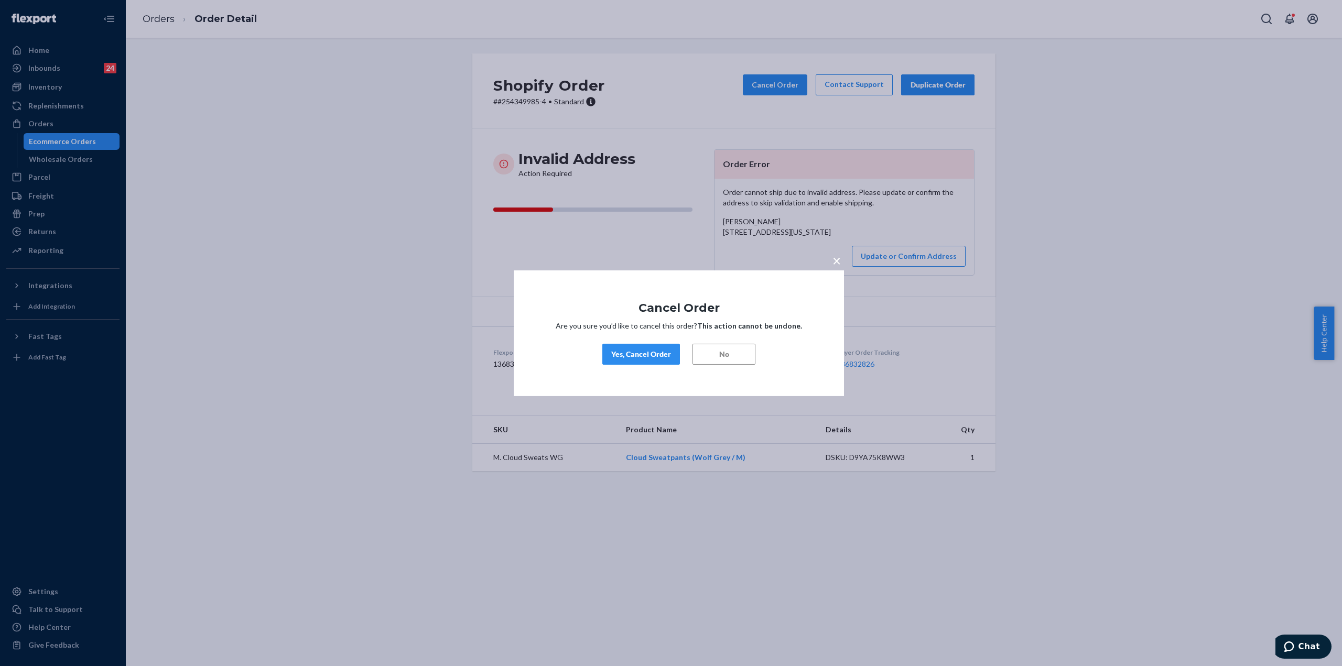
click at [662, 346] on button "Yes, Cancel Order" at bounding box center [641, 354] width 78 height 21
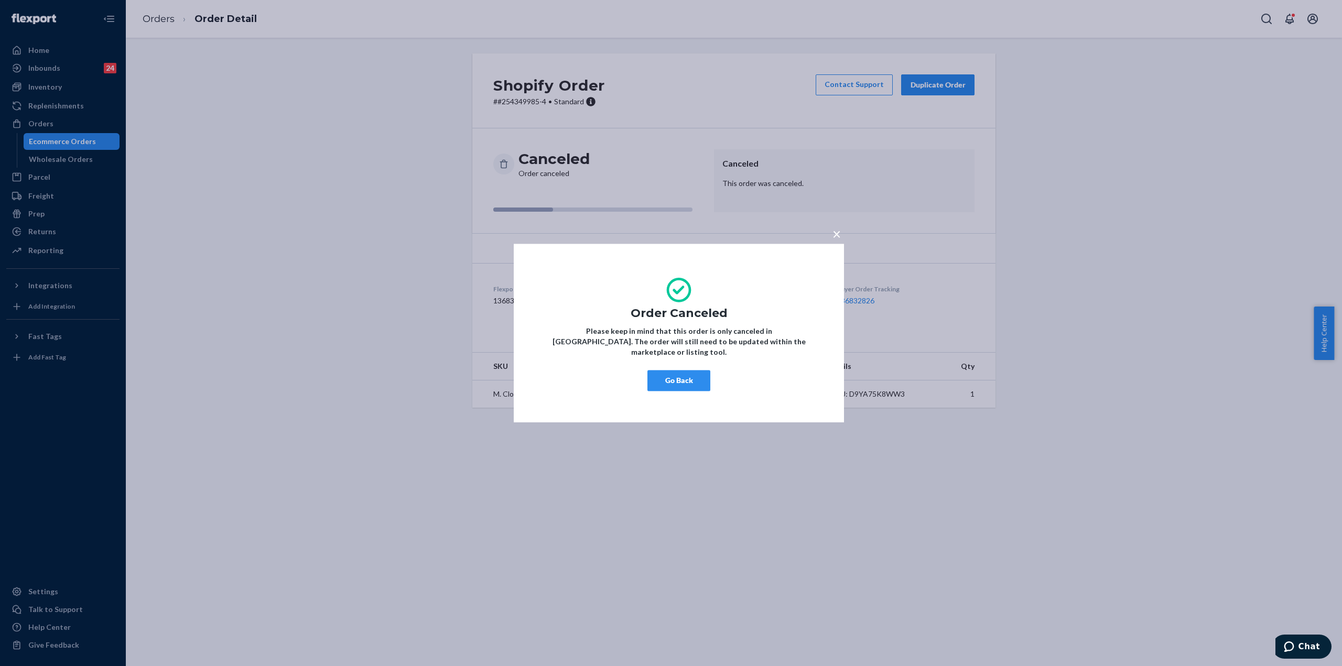
click at [689, 379] on button "Go Back" at bounding box center [678, 380] width 63 height 21
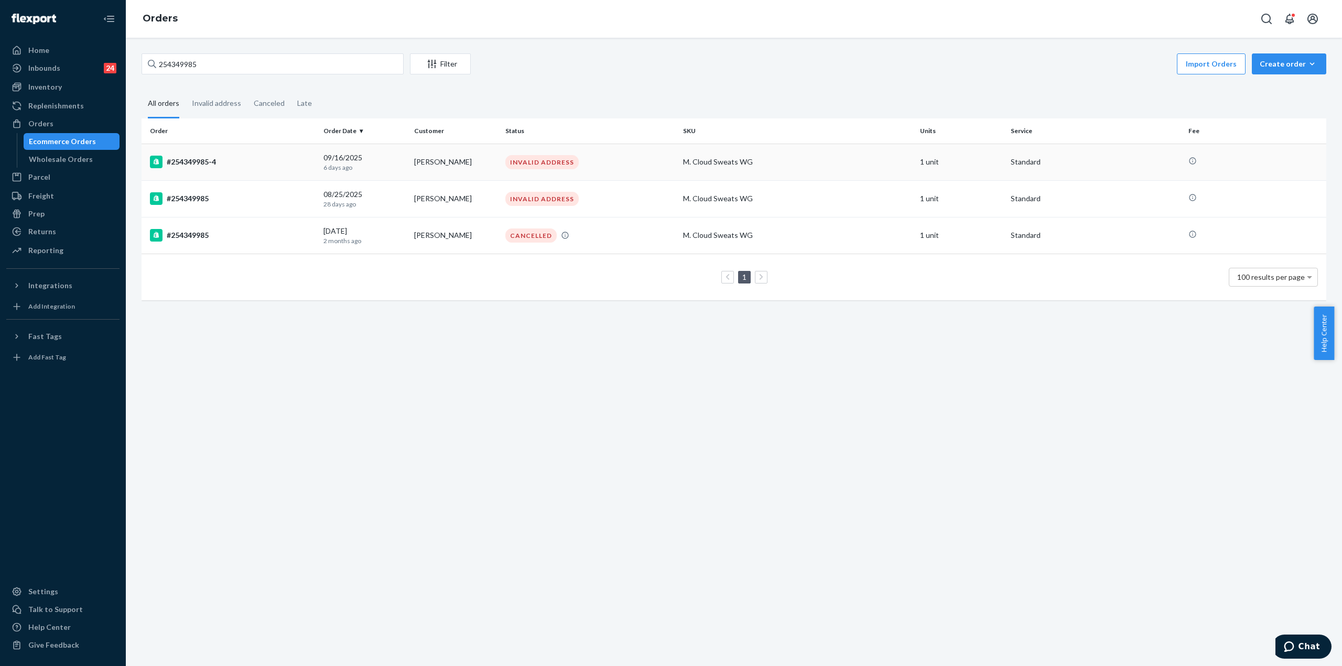
click at [178, 166] on div "#254349985-4" at bounding box center [232, 162] width 165 height 13
click at [248, 199] on div "#254349985" at bounding box center [232, 198] width 165 height 13
drag, startPoint x: 213, startPoint y: 66, endPoint x: 166, endPoint y: 74, distance: 47.9
click at [166, 74] on div "254349985 Filter Import Orders Create order Ecommerce order Removal order" at bounding box center [733, 65] width 1184 height 24
paste input "747522"
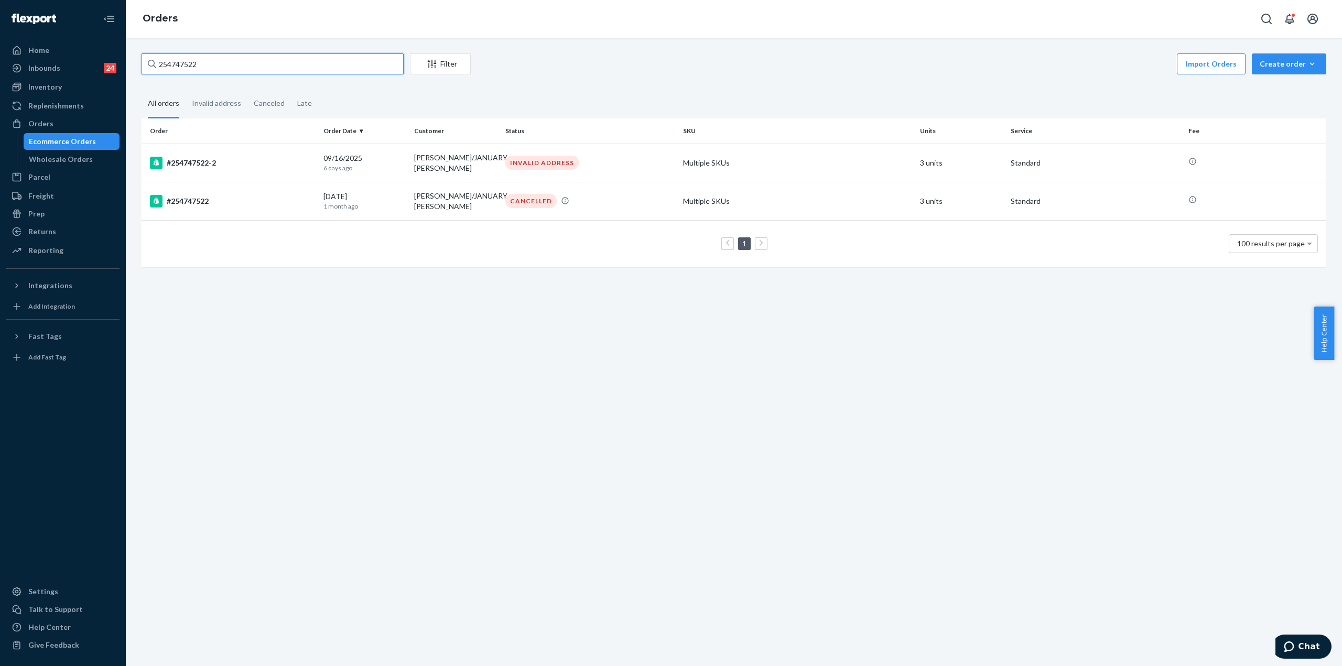
type input "254747522"
click at [224, 167] on div "#254747522-2" at bounding box center [232, 163] width 165 height 13
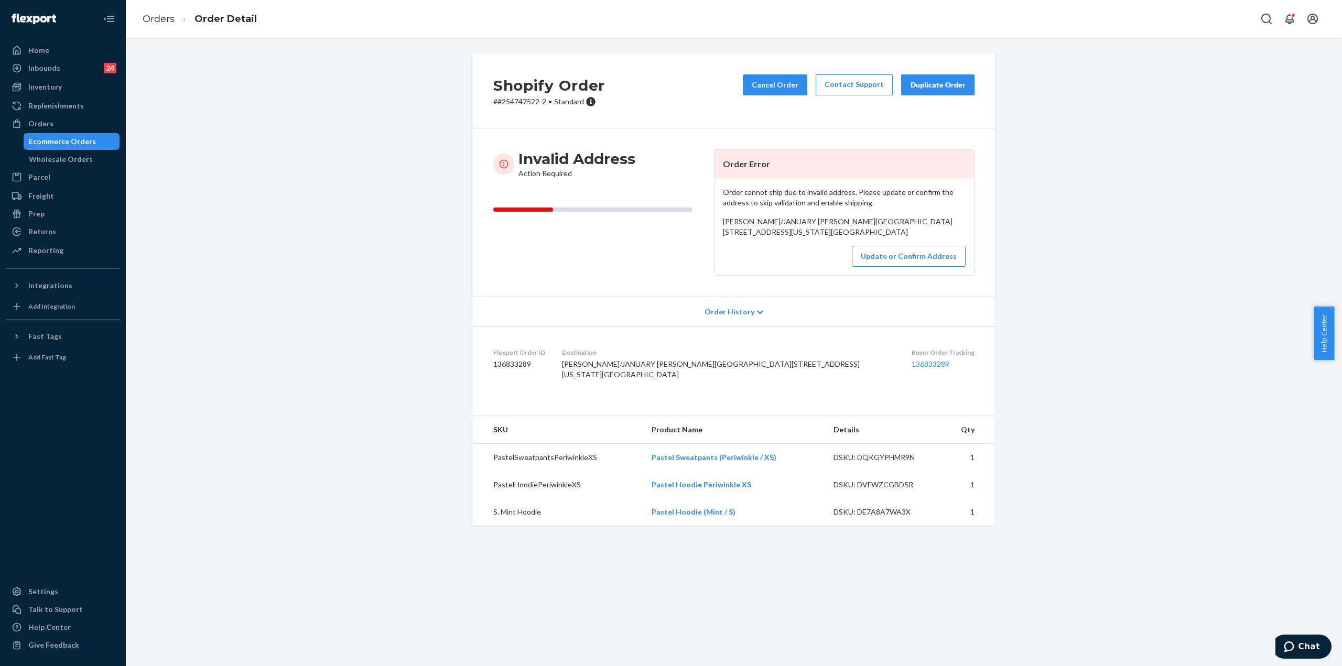
drag, startPoint x: 244, startPoint y: 104, endPoint x: 6, endPoint y: 154, distance: 243.6
click at [234, 104] on div "Shopify Order # #254747522-2 • Standard Cancel Order Contact Support Duplicate …" at bounding box center [734, 295] width 1200 height 485
click at [398, 77] on div "Shopify Order # #254747522-2 • Standard Cancel Order Contact Support Duplicate …" at bounding box center [734, 295] width 1200 height 485
